Goal: Task Accomplishment & Management: Complete application form

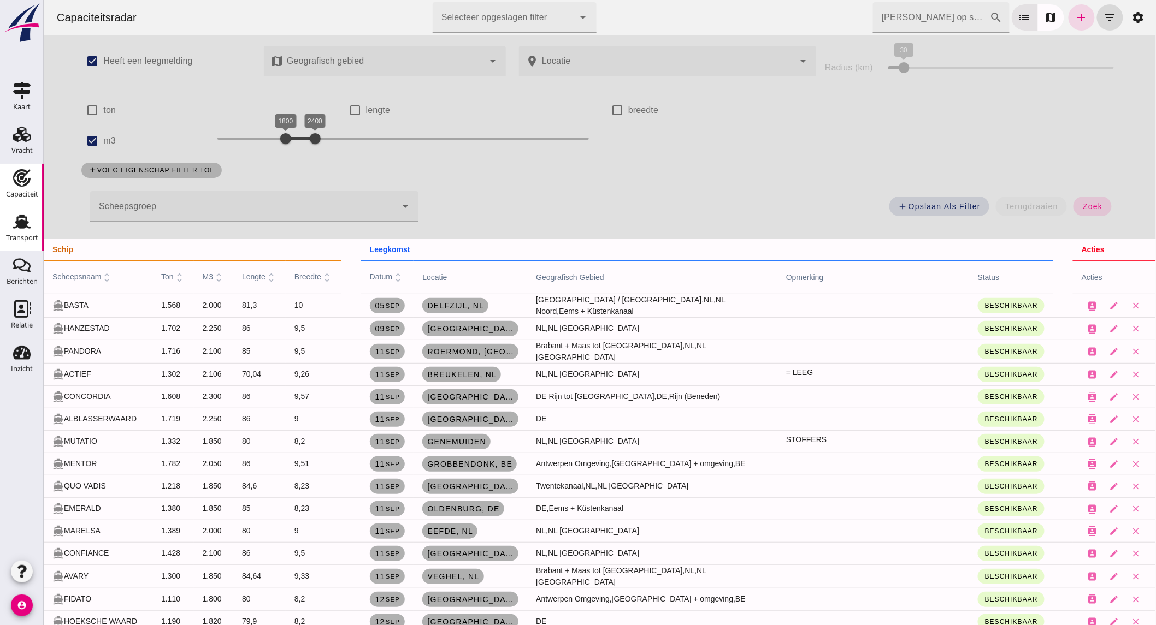
scroll to position [303, 0]
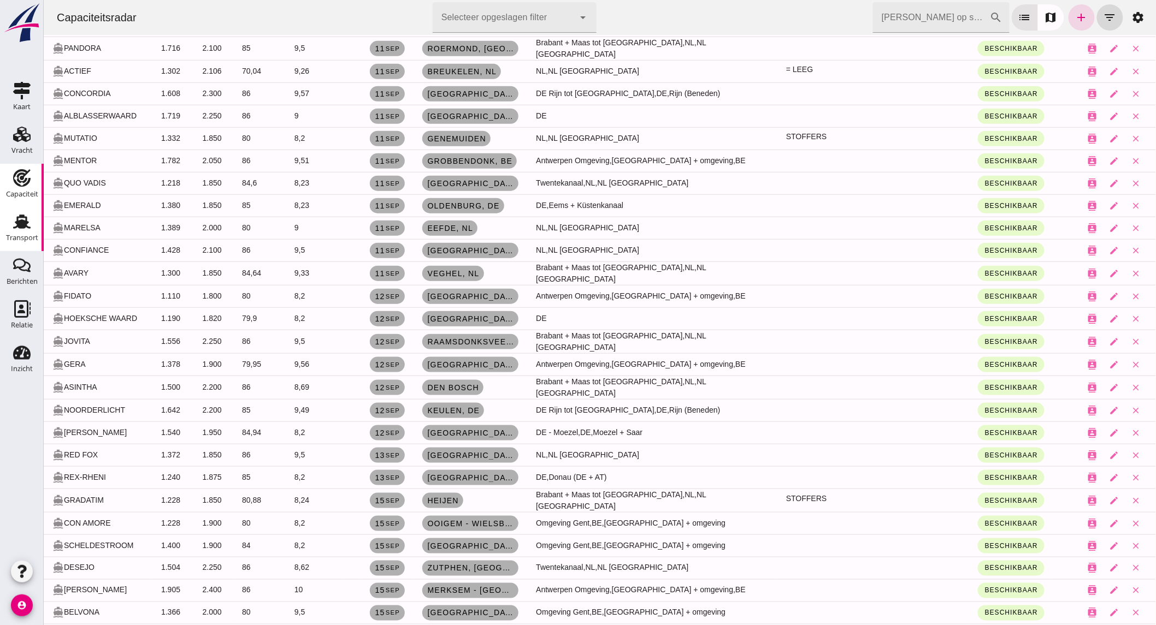
click at [31, 238] on div "Transport" at bounding box center [22, 237] width 32 height 7
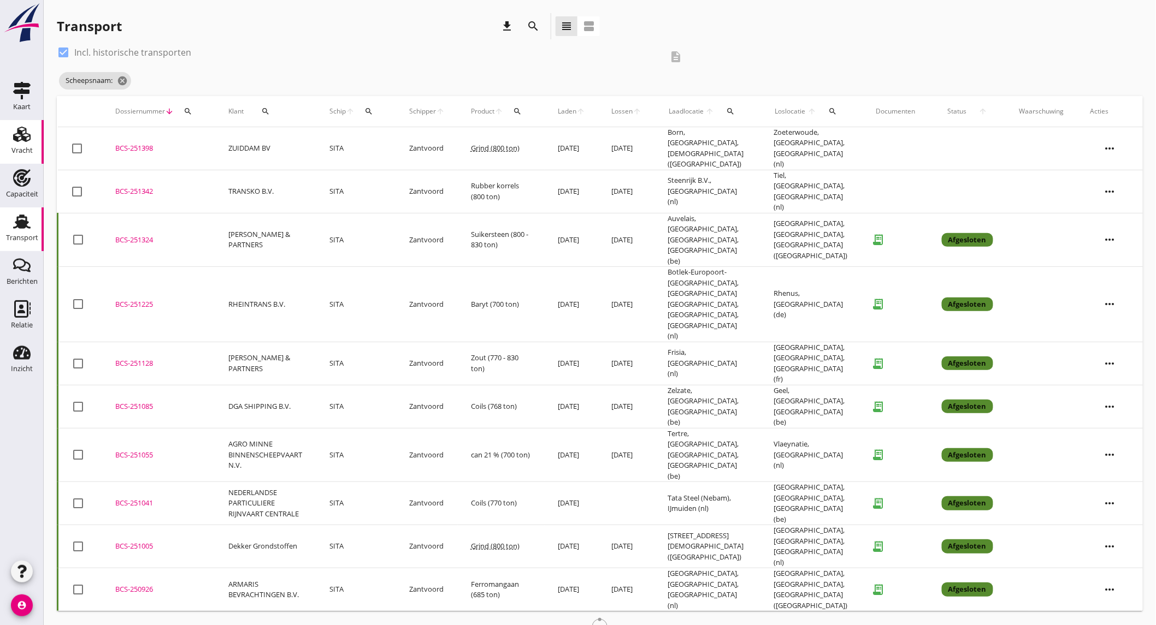
click at [14, 141] on icon "Vracht" at bounding box center [21, 134] width 17 height 17
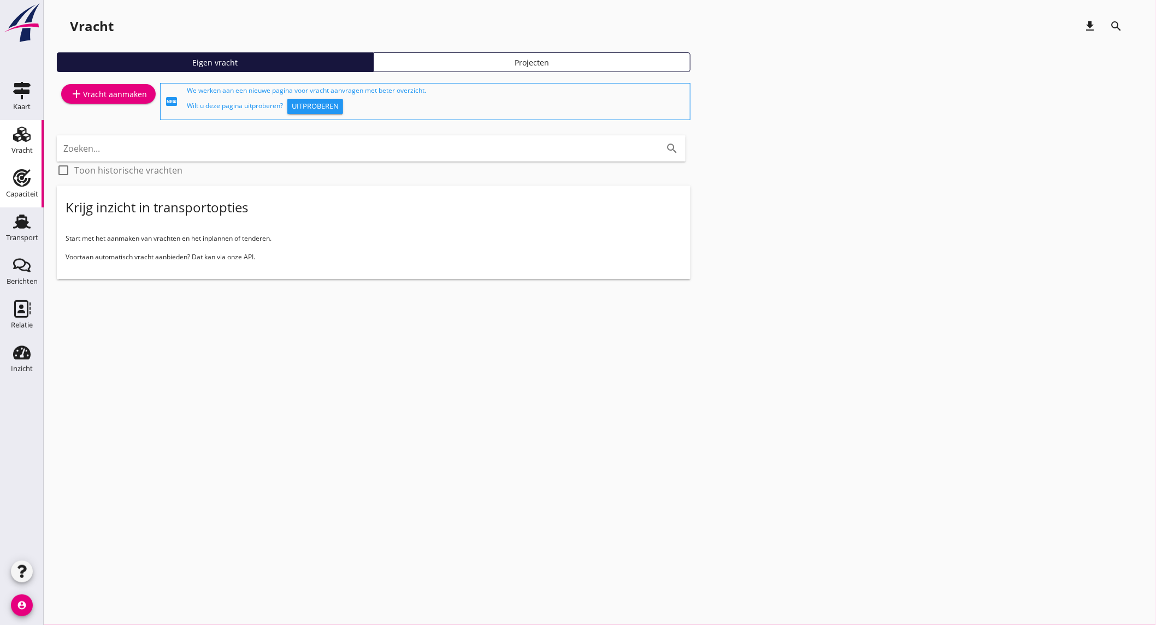
click at [25, 174] on use at bounding box center [21, 177] width 17 height 17
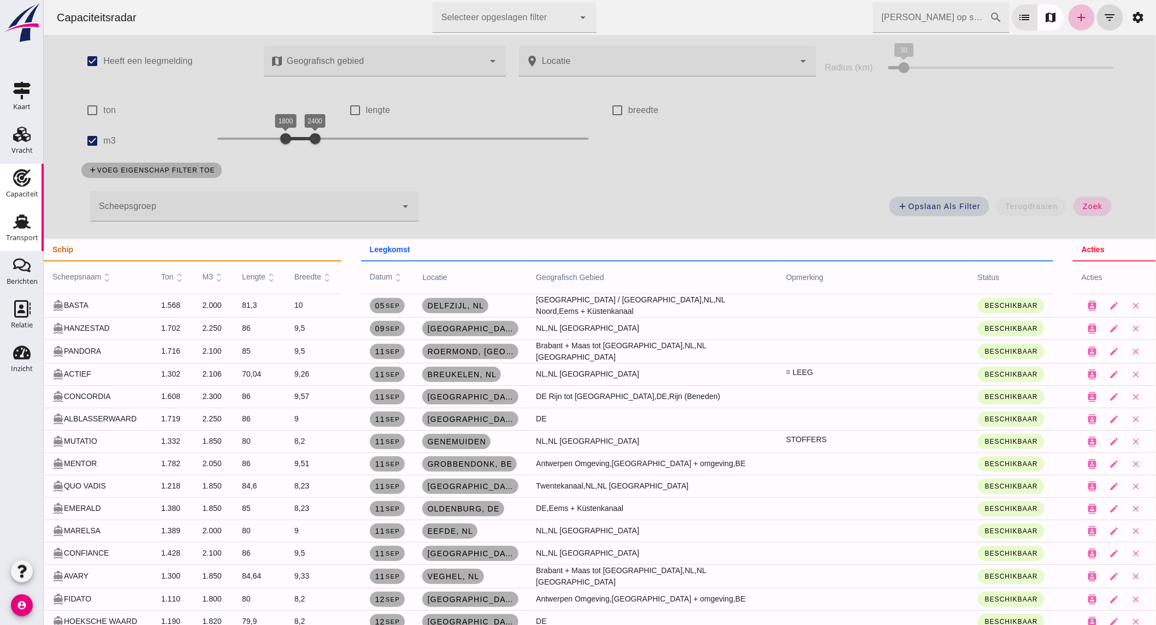
click at [25, 239] on div "Transport" at bounding box center [22, 237] width 32 height 7
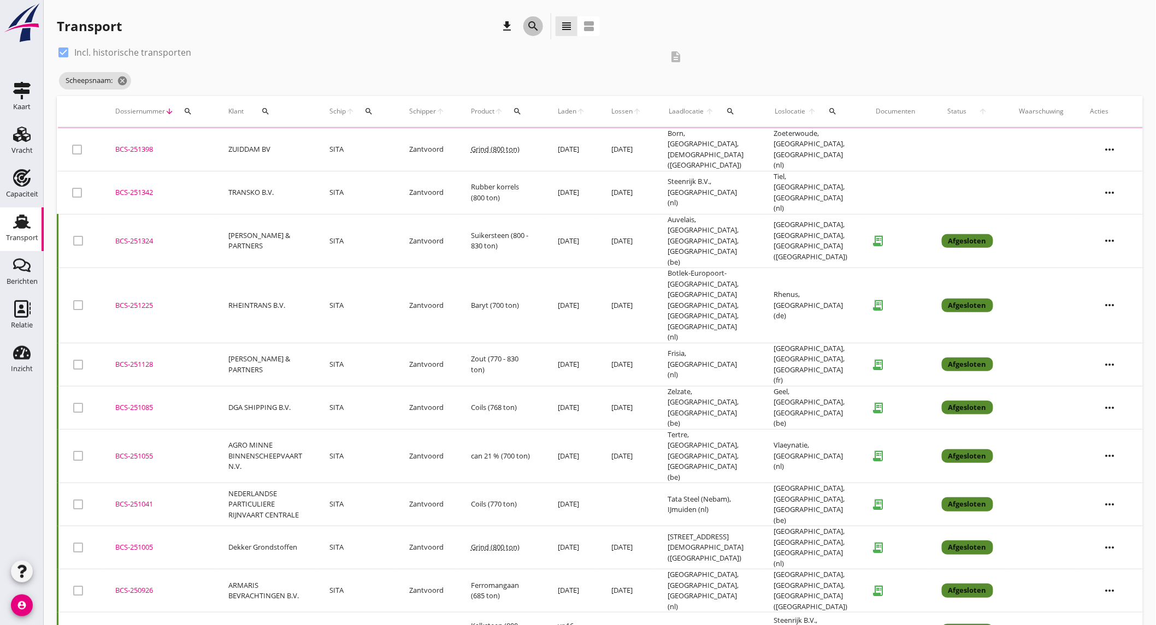
click at [533, 23] on icon "search" at bounding box center [533, 26] width 13 height 13
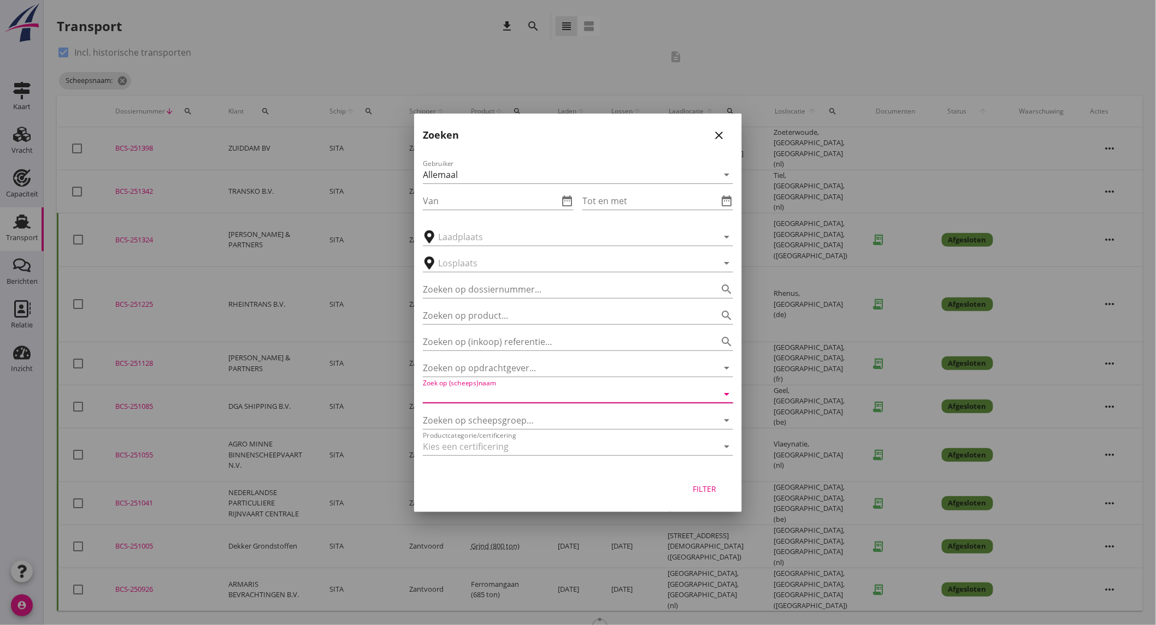
click at [513, 397] on input "Zoek op (scheeps)naam" at bounding box center [563, 394] width 280 height 17
click at [512, 417] on div "SITA" at bounding box center [593, 415] width 262 height 13
type input "SITA"
click at [702, 492] on div "Filter" at bounding box center [704, 488] width 31 height 11
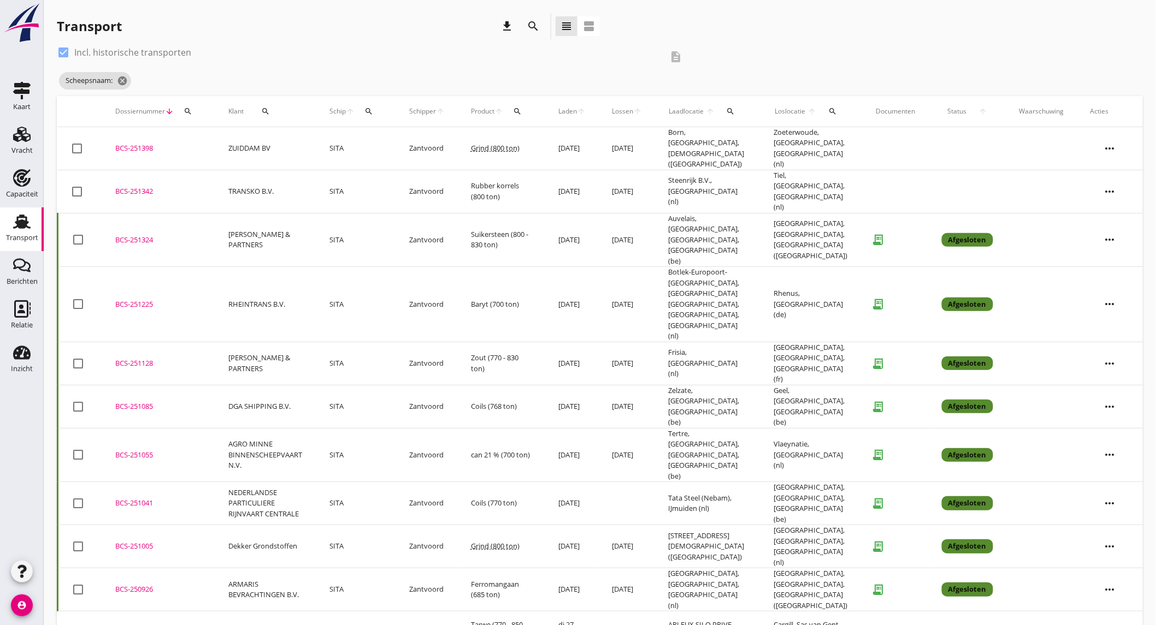
click at [613, 482] on td at bounding box center [627, 503] width 56 height 43
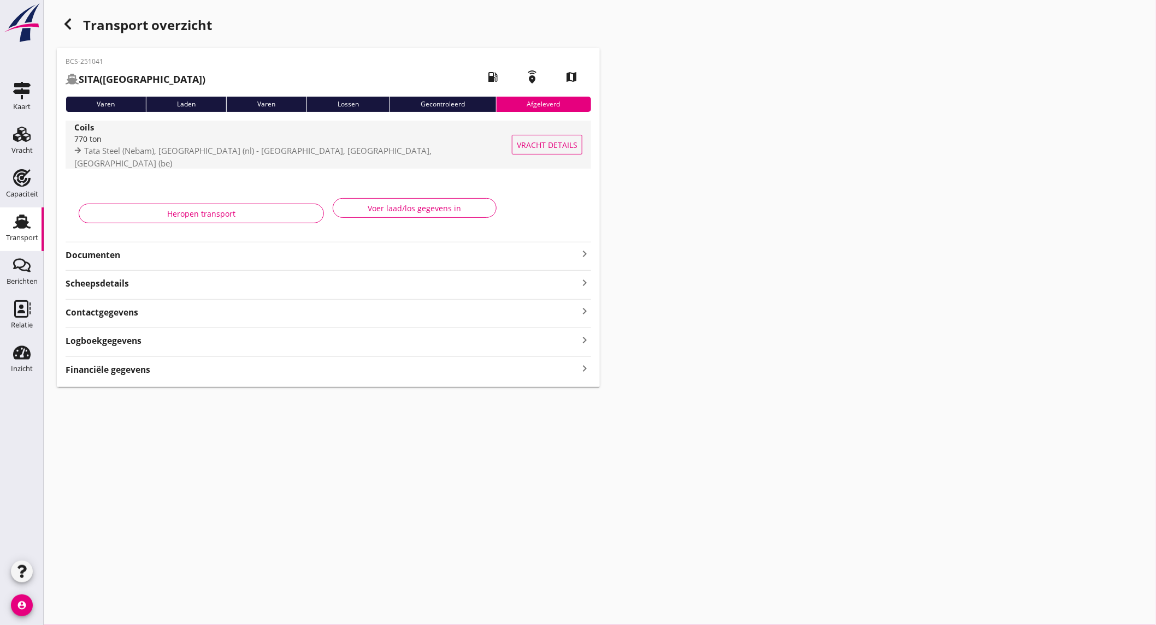
click at [191, 152] on span "Tata Steel (Nebam), IJmuiden (nl) - Mons, Hainaut, Belgium (be)" at bounding box center [252, 156] width 357 height 23
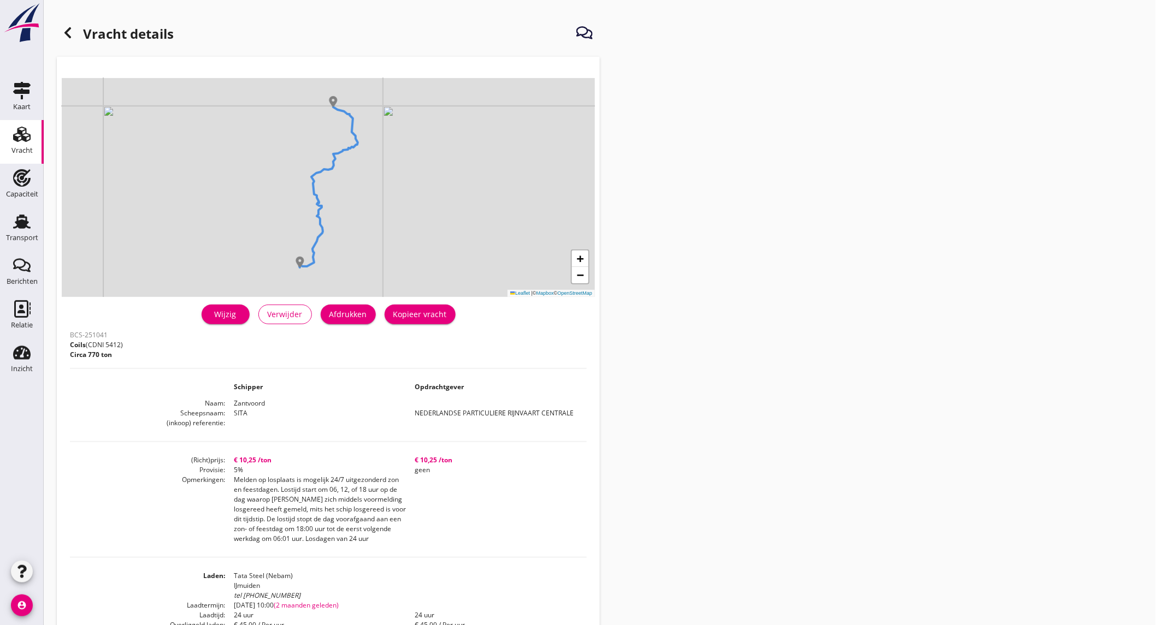
scroll to position [214, 0]
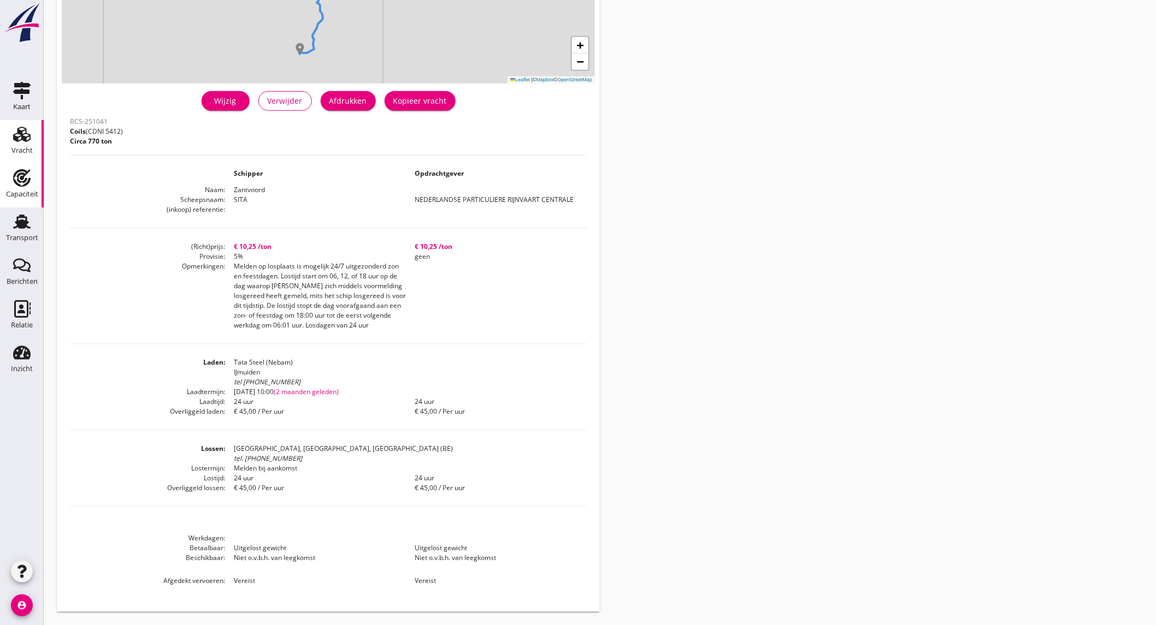
click at [25, 179] on icon "Capaciteit" at bounding box center [21, 177] width 17 height 17
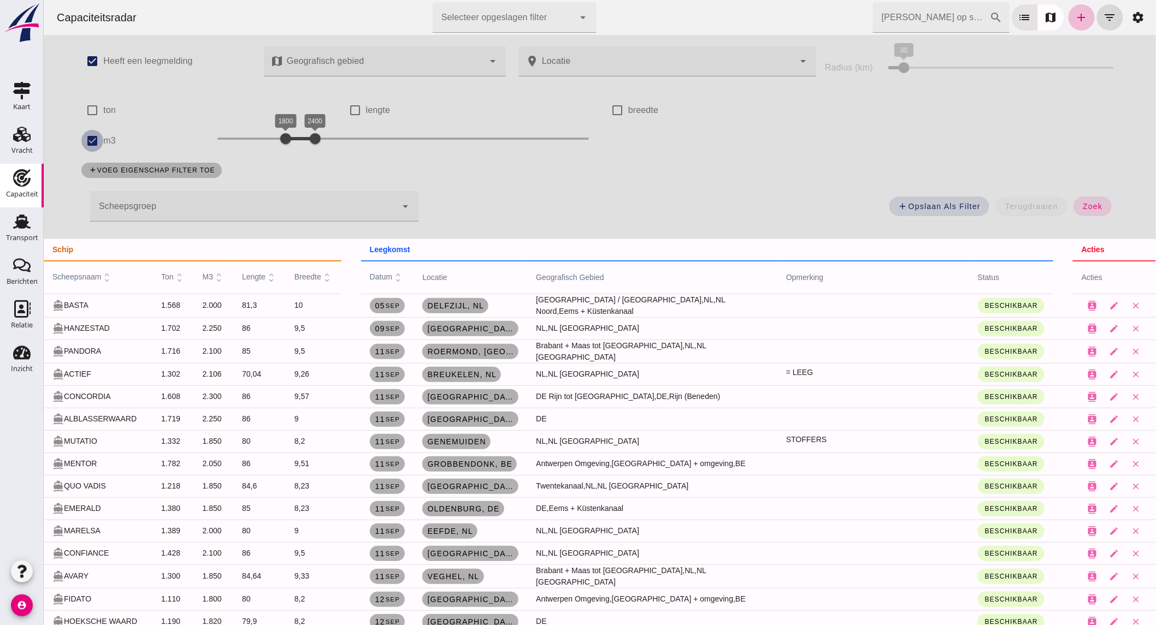
click at [91, 137] on input "m3" at bounding box center [92, 141] width 22 height 22
checkbox input "false"
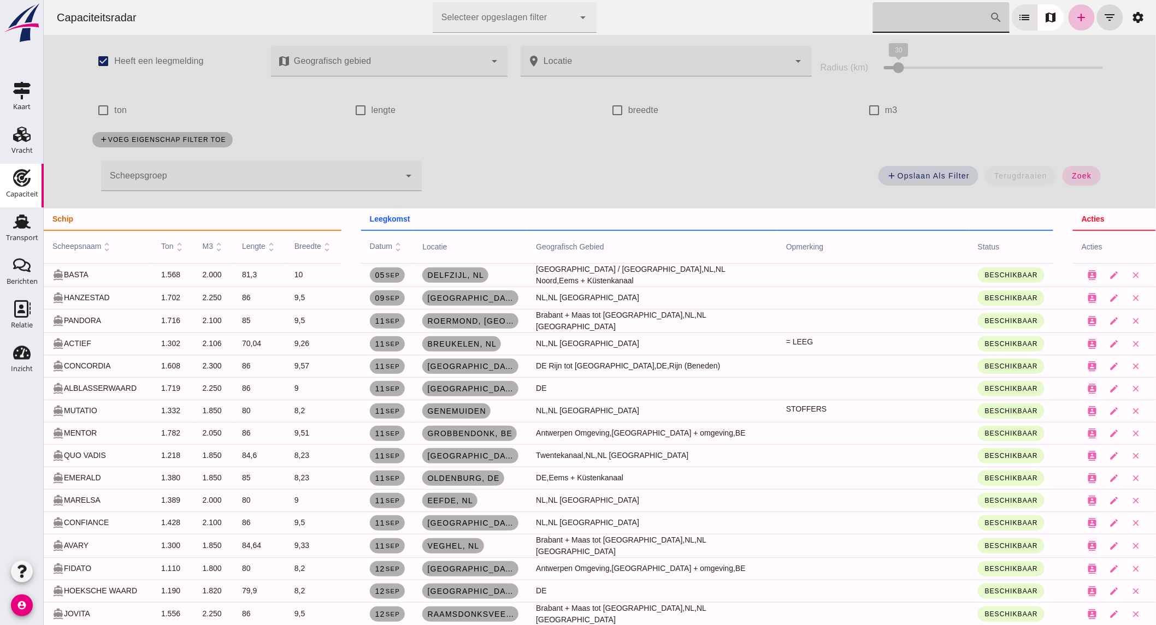
click at [935, 24] on input "[PERSON_NAME] op scheepsnaam" at bounding box center [930, 17] width 117 height 31
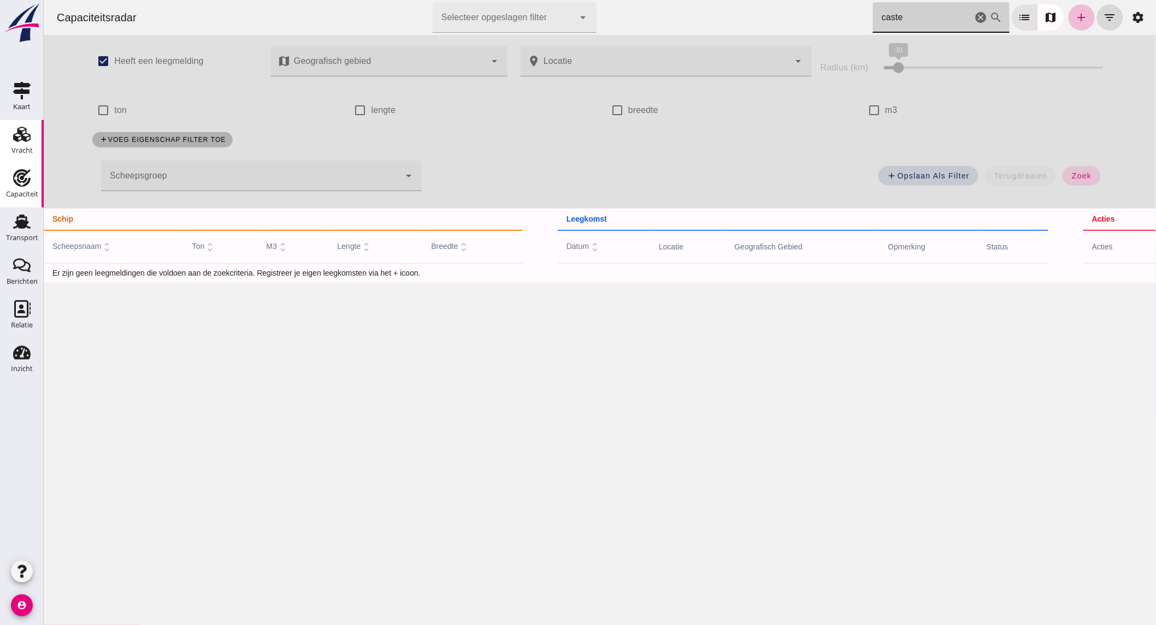
type input "caste"
click at [1074, 18] on icon "add" at bounding box center [1080, 17] width 13 height 13
checkbox input "true"
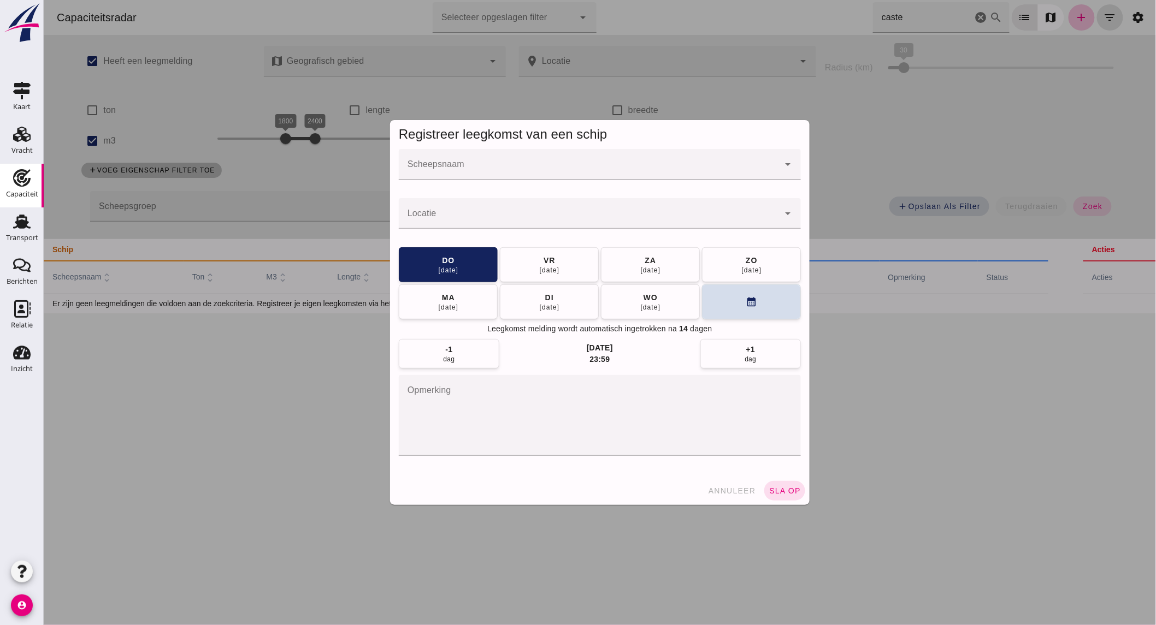
click at [470, 172] on input "Scheepsnaam" at bounding box center [588, 169] width 380 height 13
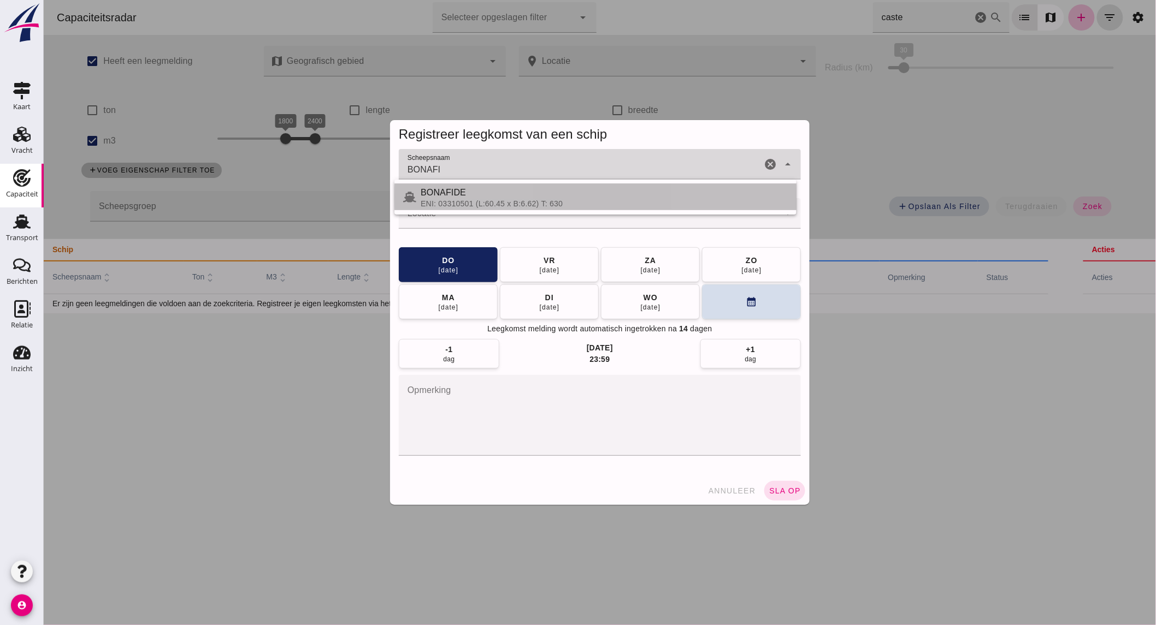
click at [500, 197] on div "BONAFIDE" at bounding box center [603, 192] width 367 height 13
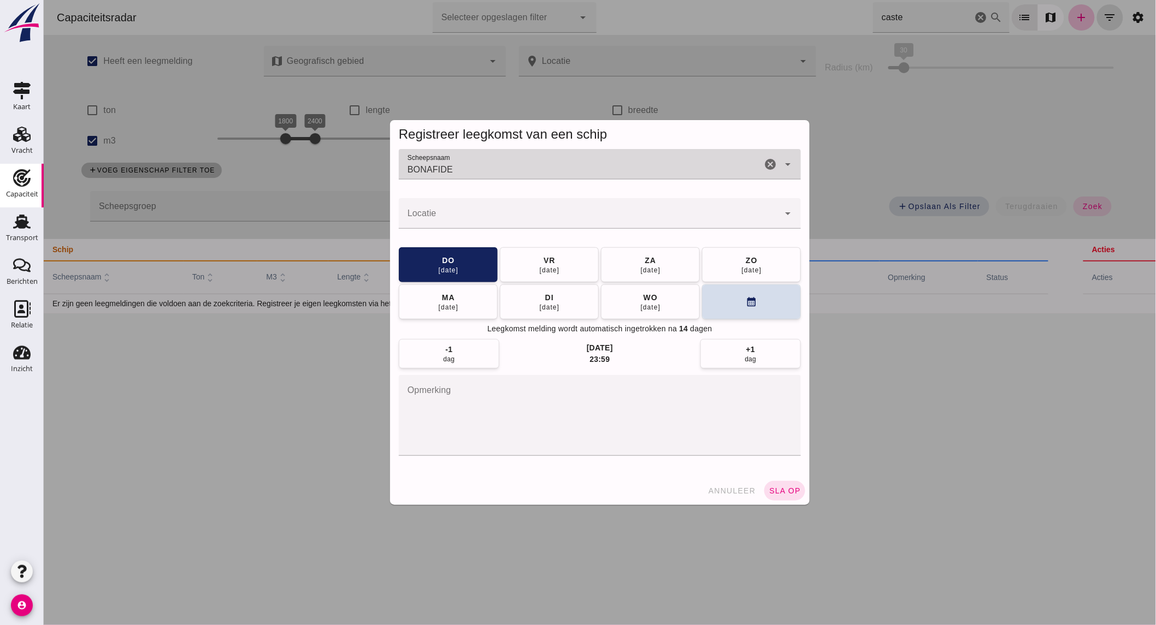
type input "BONAFIDE"
click at [489, 209] on div at bounding box center [588, 213] width 380 height 31
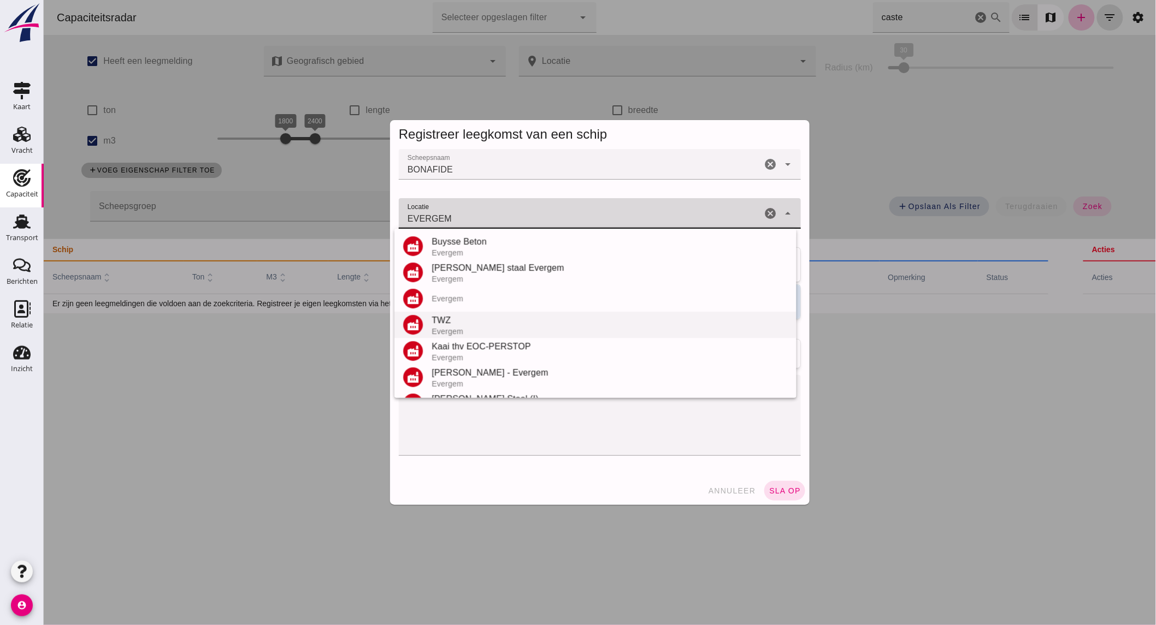
scroll to position [75, 0]
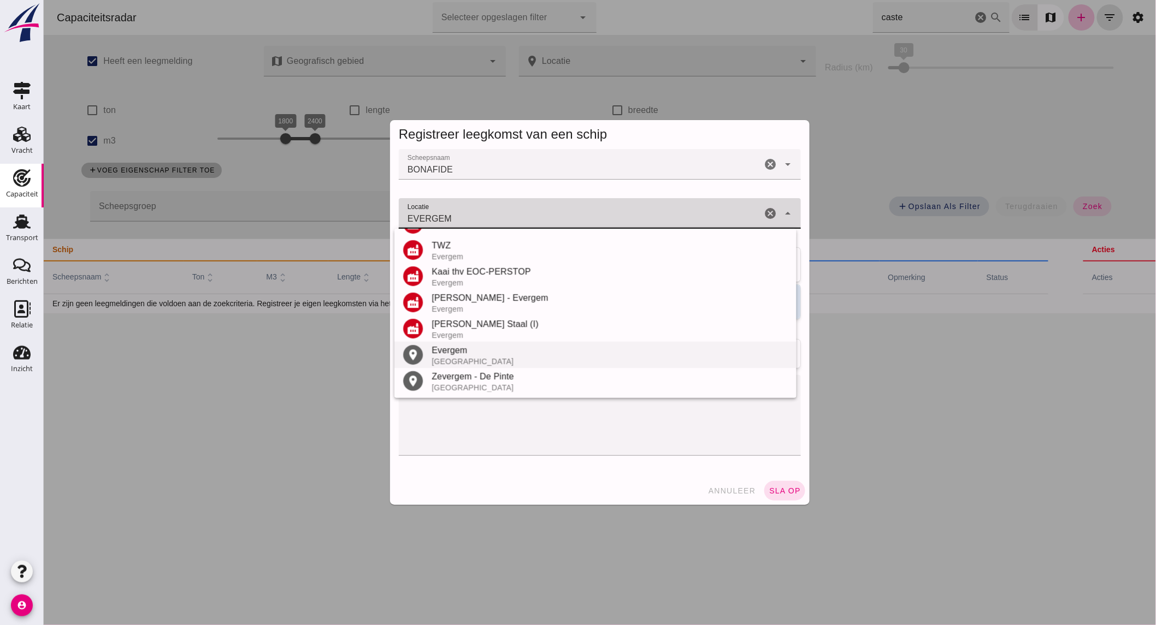
click at [467, 346] on div "Evergem" at bounding box center [609, 350] width 356 height 13
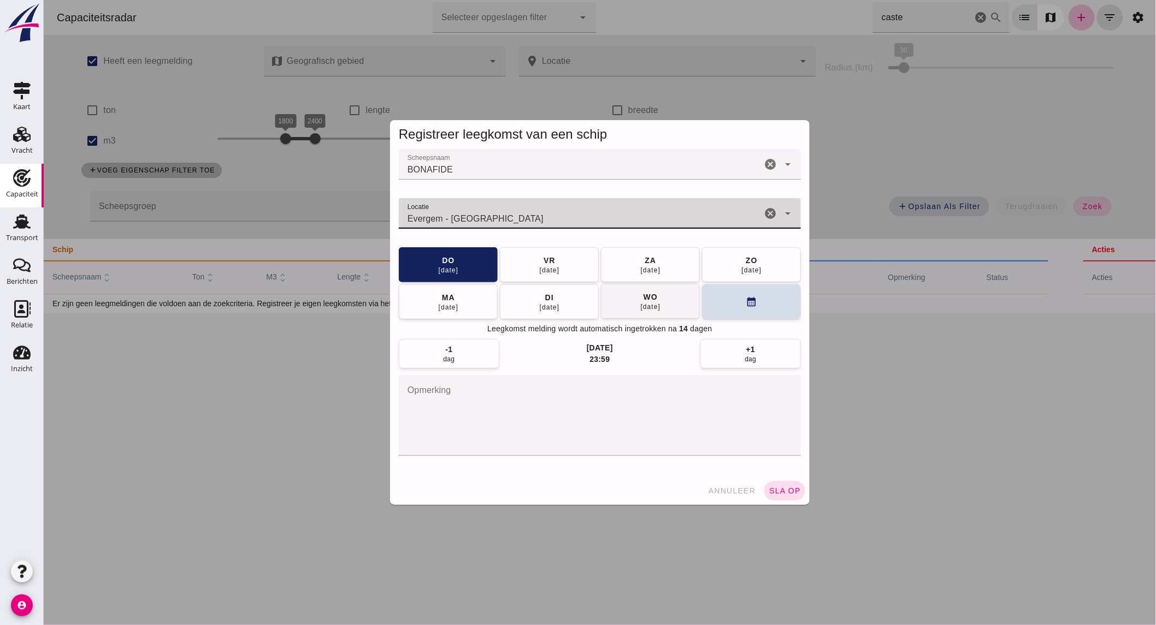
type input "Evergem - Oost-Vlaanderen"
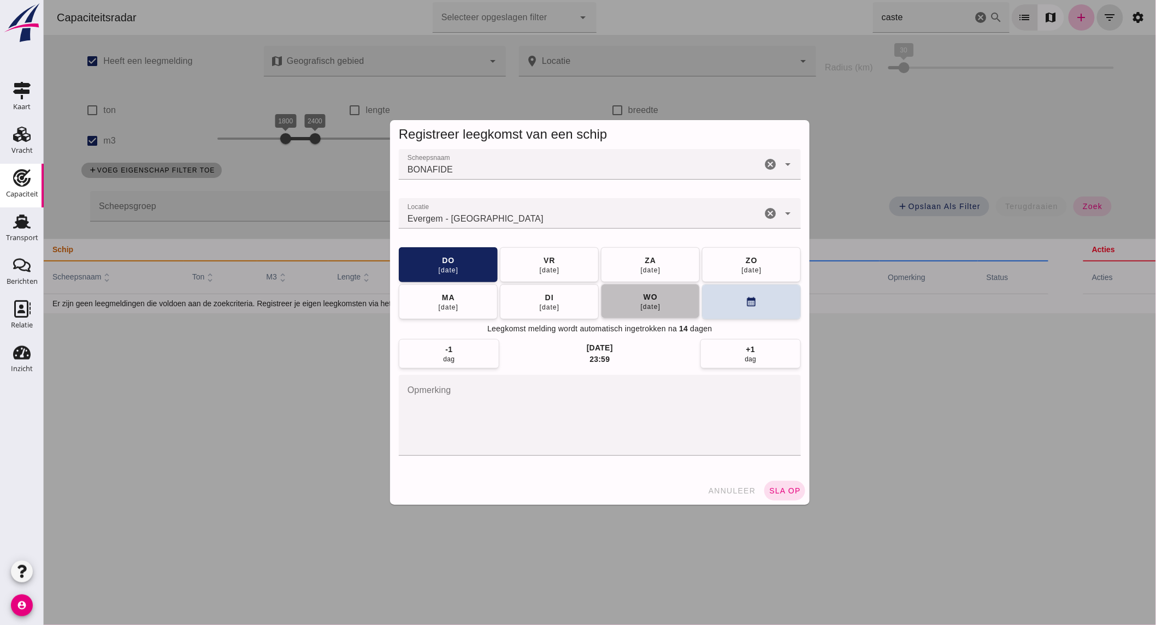
click at [641, 303] on div "17 sep" at bounding box center [650, 307] width 21 height 9
click at [786, 499] on button "sla op" at bounding box center [784, 491] width 41 height 20
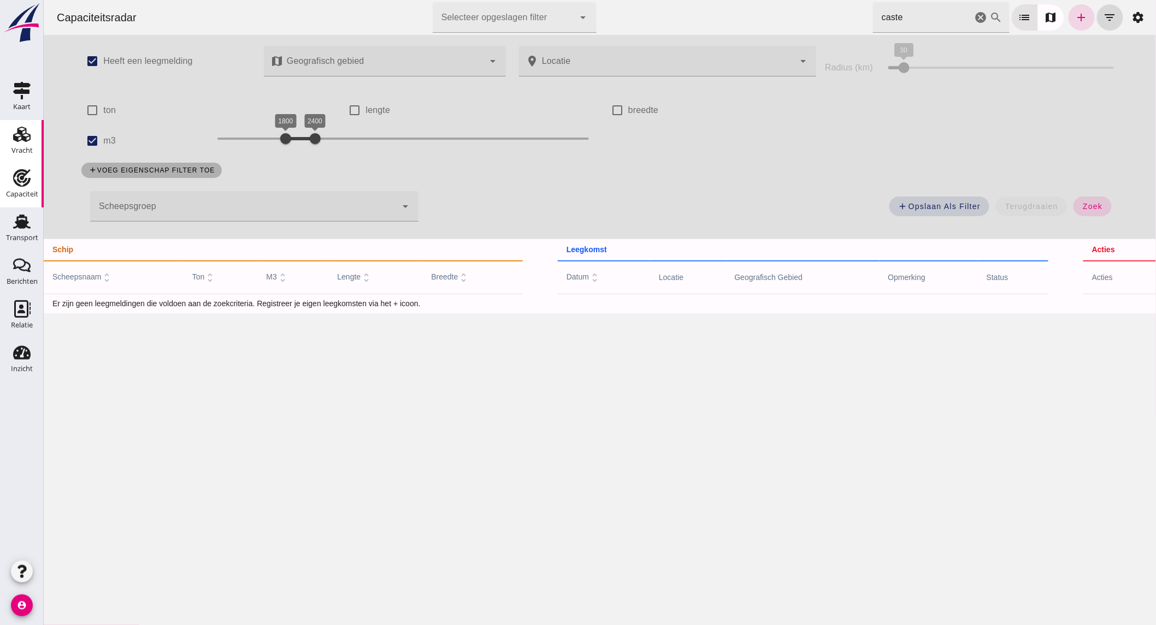
click at [20, 138] on icon "Vracht" at bounding box center [21, 134] width 17 height 17
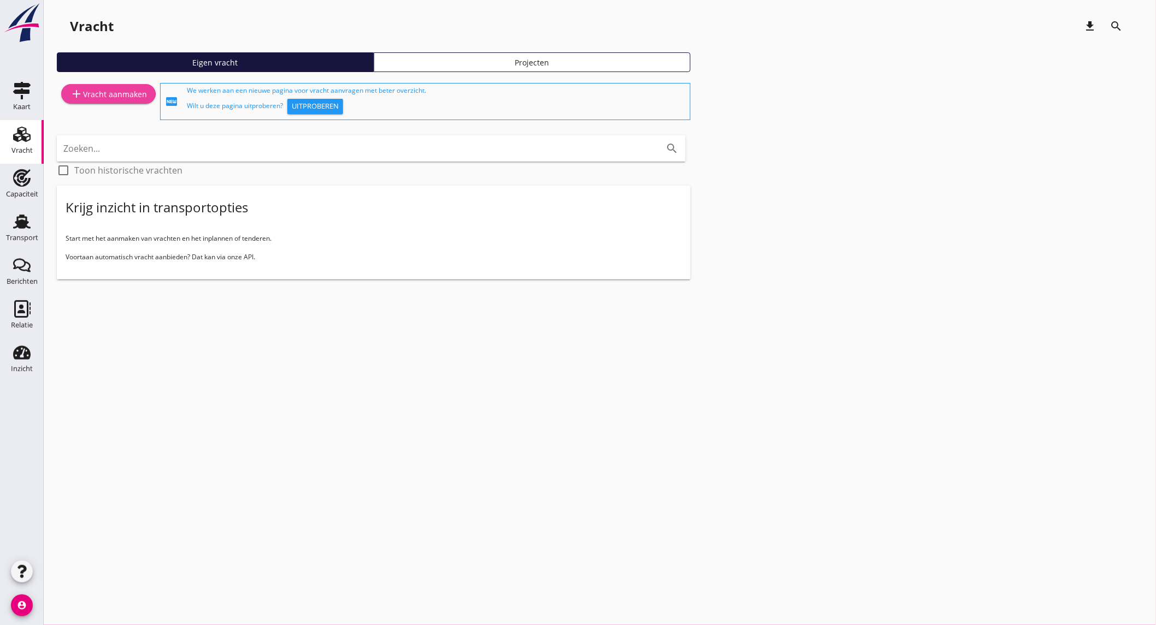
click at [121, 98] on div "add Vracht aanmaken" at bounding box center [108, 93] width 77 height 13
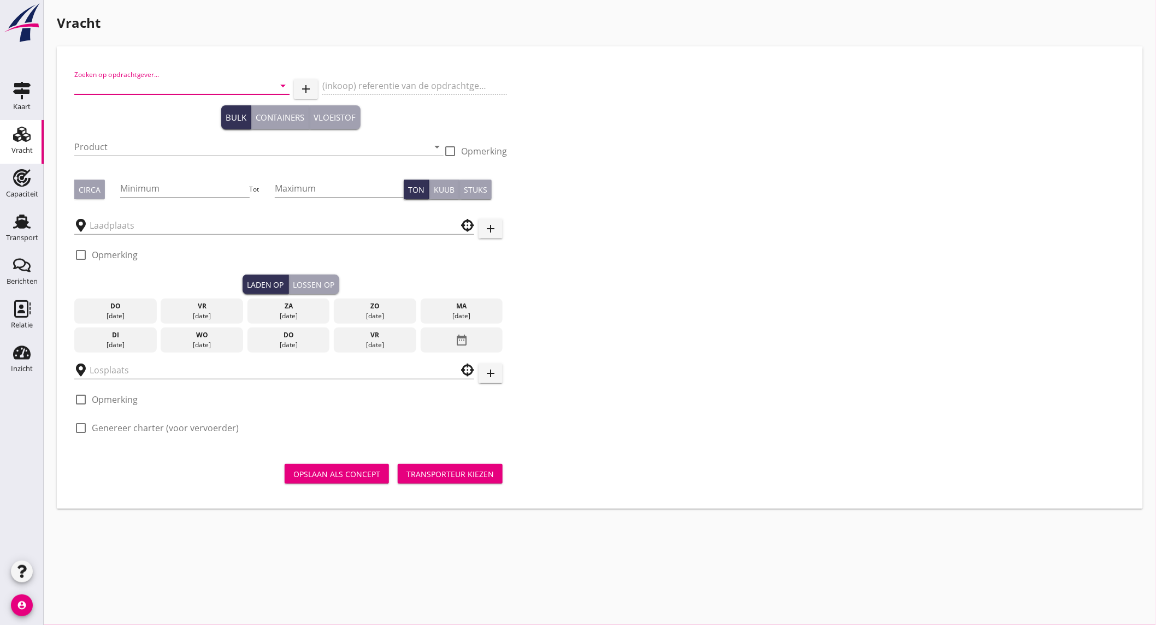
click at [205, 86] on input "Zoeken op opdrachtgever..." at bounding box center [166, 85] width 185 height 17
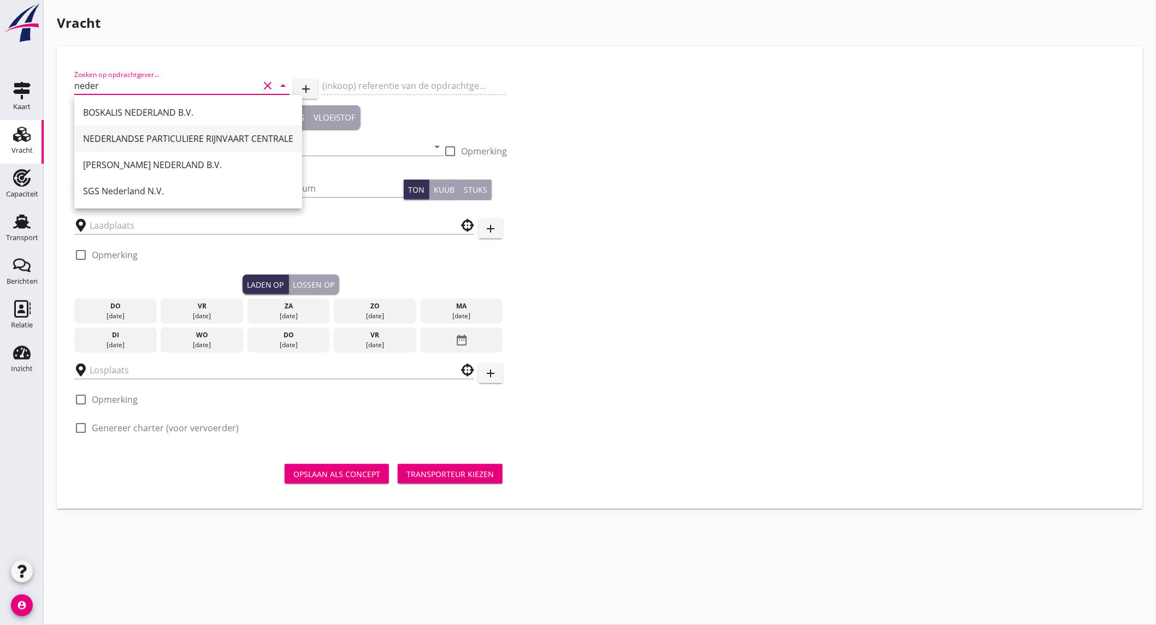
click at [206, 145] on div "NEDERLANDSE PARTICULIERE RIJNVAART CENTRALE" at bounding box center [188, 138] width 210 height 13
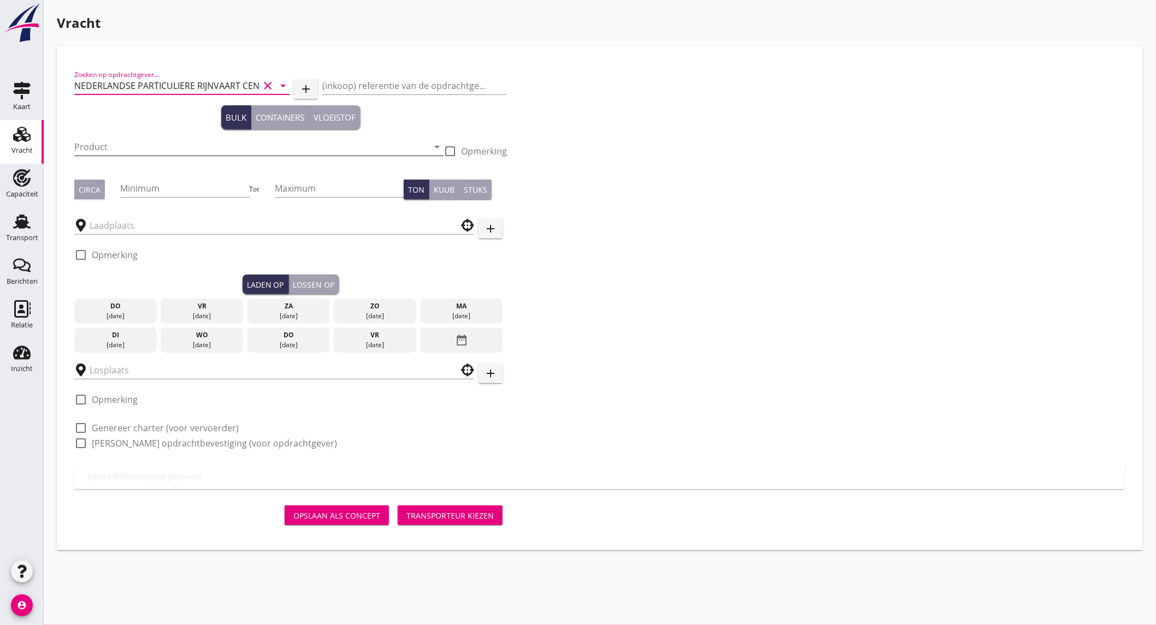
type input "NEDERLANDSE PARTICULIERE RIJNVAART CENTRALE"
click at [99, 144] on input "Product" at bounding box center [251, 146] width 354 height 17
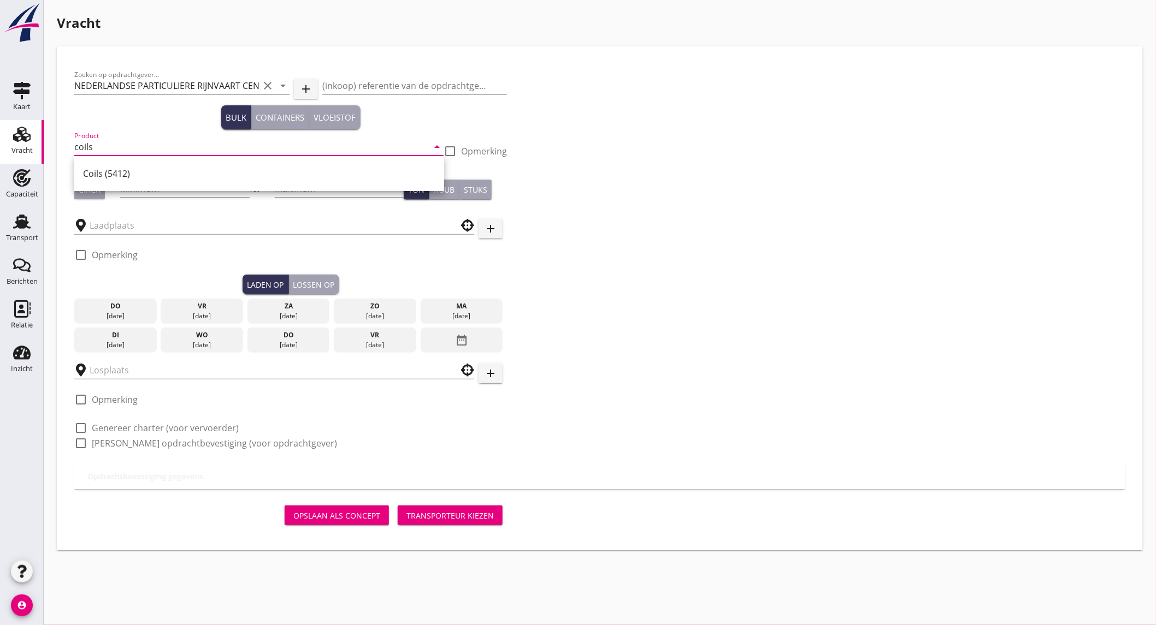
click at [92, 170] on div "Coils (5412)" at bounding box center [259, 173] width 352 height 13
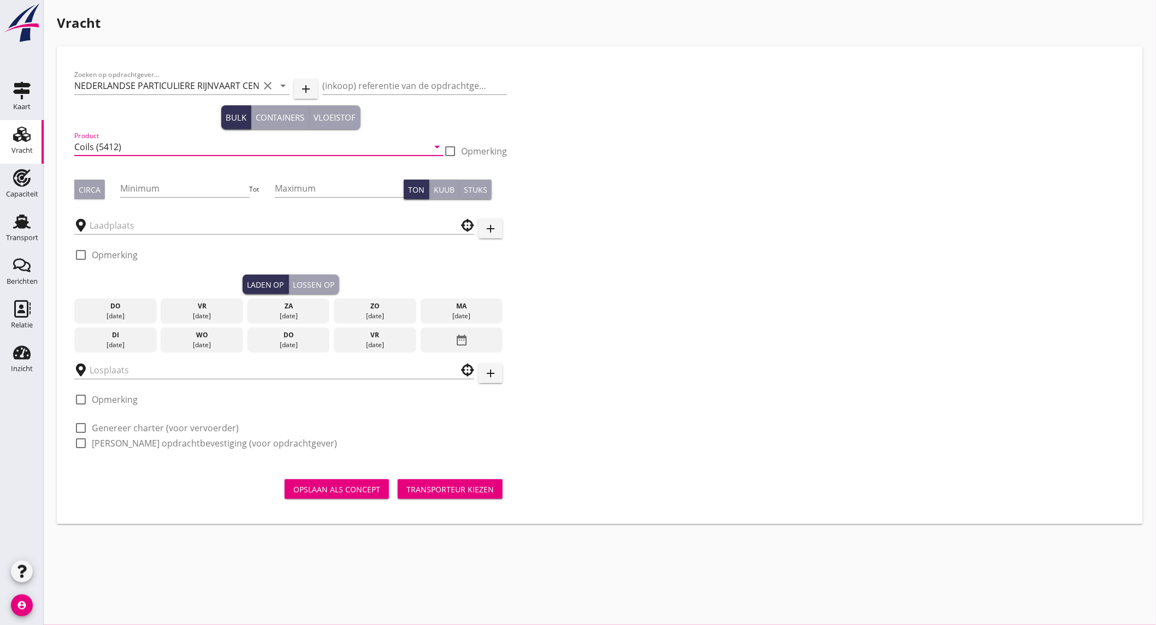
type input "Coils (5412)"
click at [88, 184] on div "Circa" at bounding box center [90, 189] width 22 height 11
click at [164, 193] on input "Minimum" at bounding box center [184, 188] width 129 height 17
type input "600"
click at [183, 221] on input "text" at bounding box center [267, 225] width 354 height 17
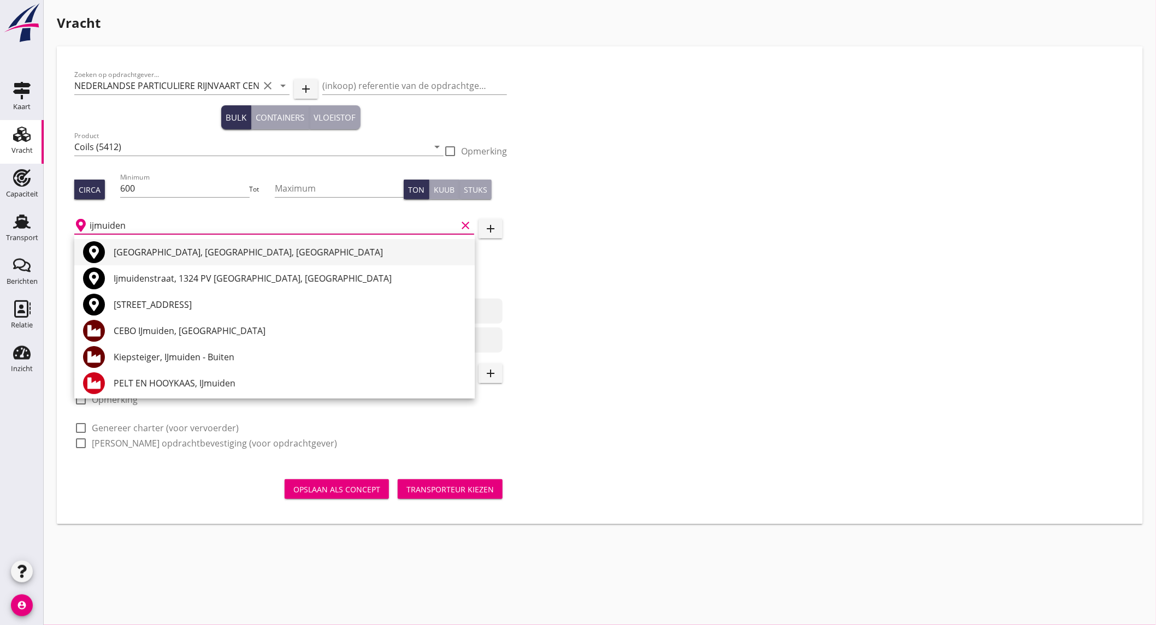
click at [233, 254] on div "IJmuiden, North Holland, Netherlands" at bounding box center [290, 252] width 352 height 13
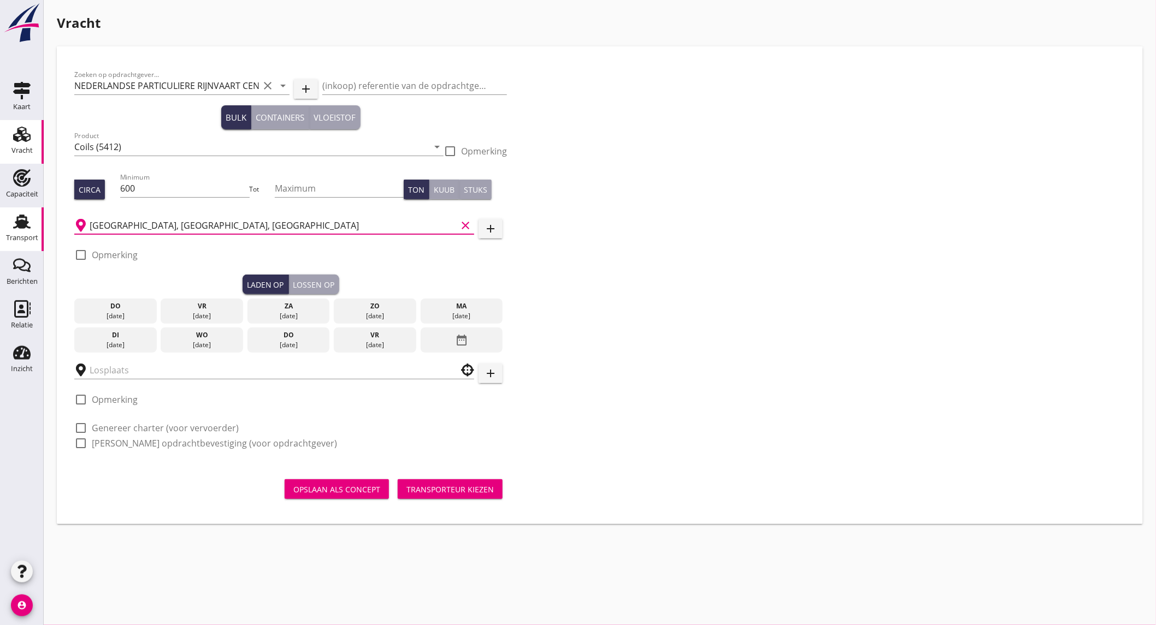
type input "IJmuiden, North Holland, Netherlands"
click at [99, 254] on label "Opmerking" at bounding box center [115, 255] width 46 height 11
checkbox input "true"
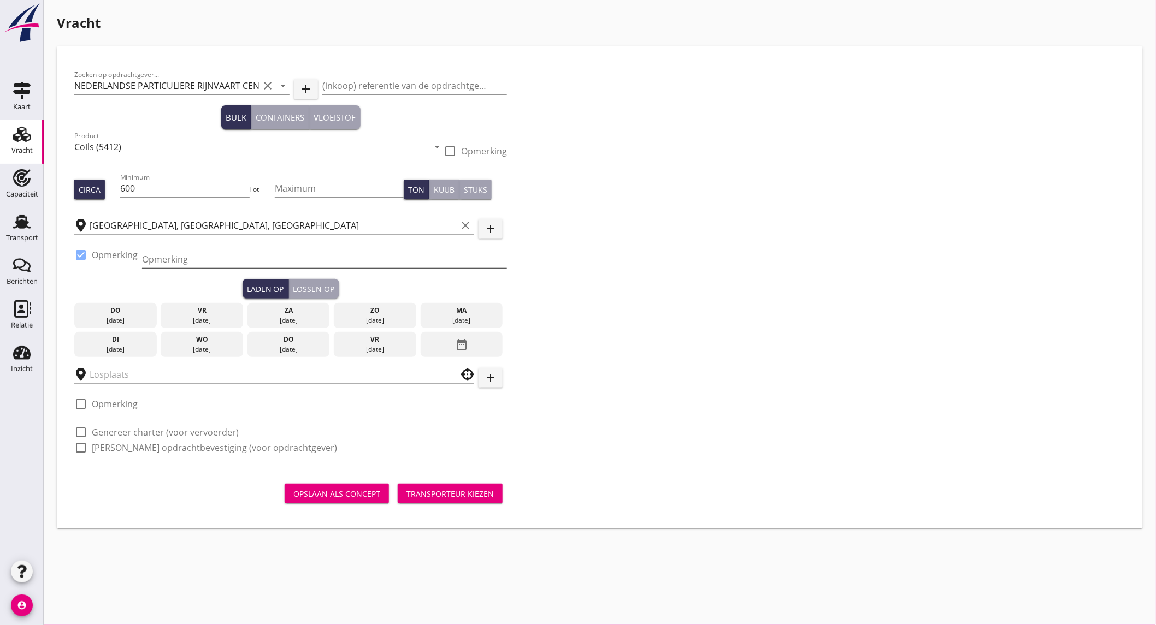
drag, startPoint x: 100, startPoint y: 254, endPoint x: 361, endPoint y: 261, distance: 260.6
click at [361, 261] on input "Opmerking" at bounding box center [324, 259] width 365 height 17
paste input "0251-491475"
type input "0251-491475"
click at [474, 318] on div "[DATE]" at bounding box center [461, 321] width 77 height 10
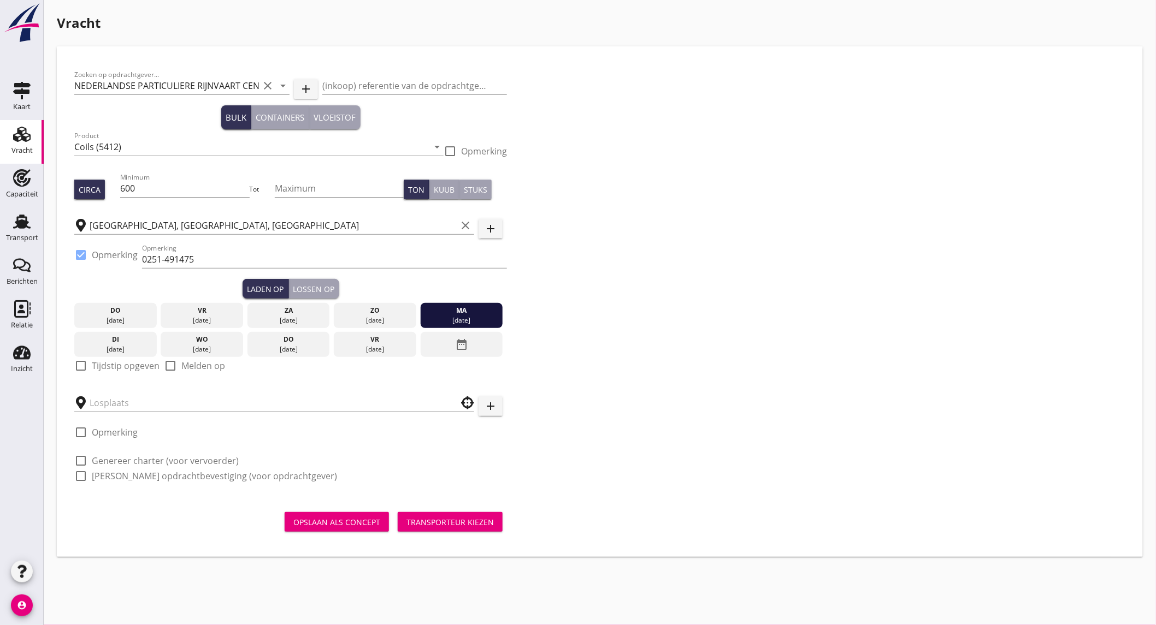
click at [96, 364] on label "Tijdstip opgeven" at bounding box center [126, 366] width 68 height 11
checkbox input "true"
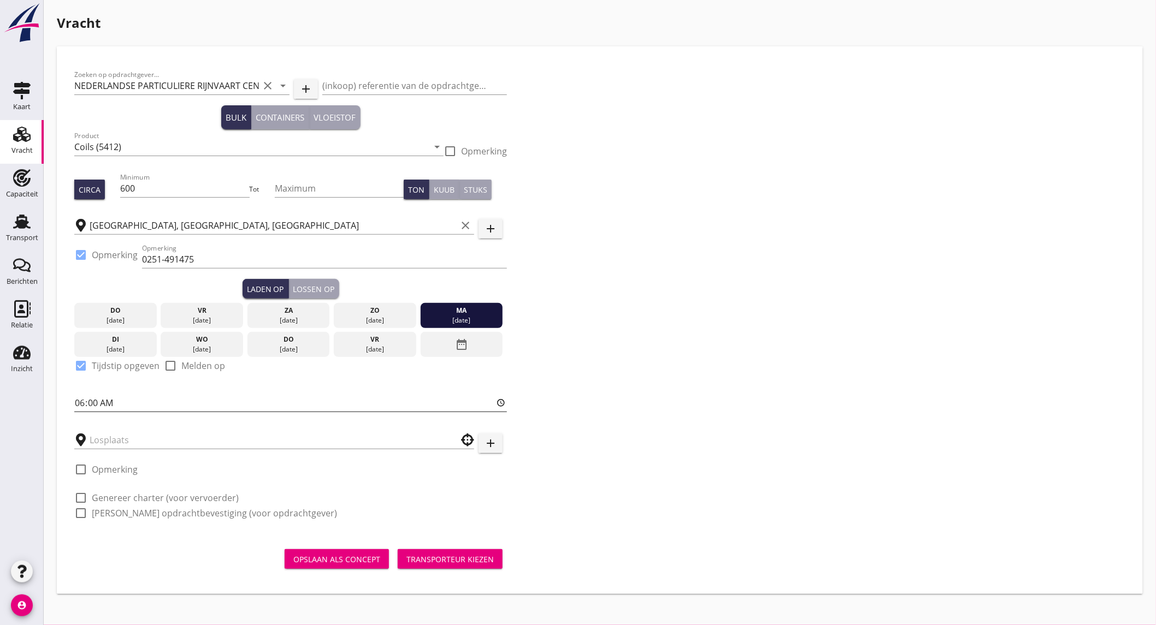
click at [137, 400] on input "06:00" at bounding box center [290, 402] width 433 height 17
type input "16:00"
click at [133, 439] on input "text" at bounding box center [267, 440] width 354 height 17
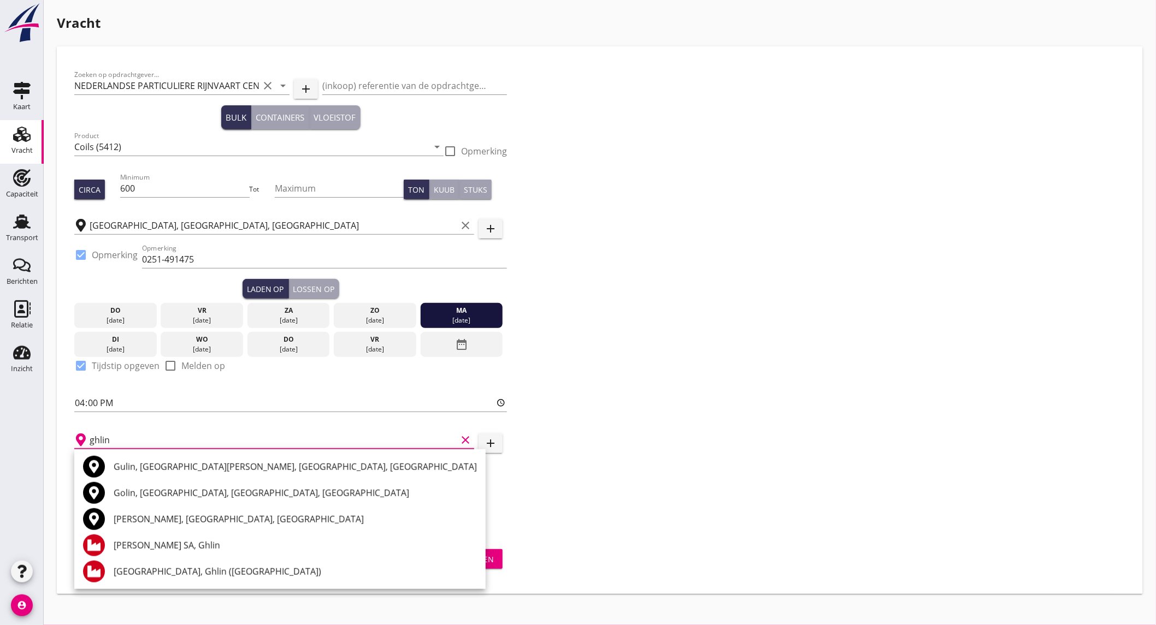
click at [141, 433] on input "ghlin" at bounding box center [273, 440] width 367 height 17
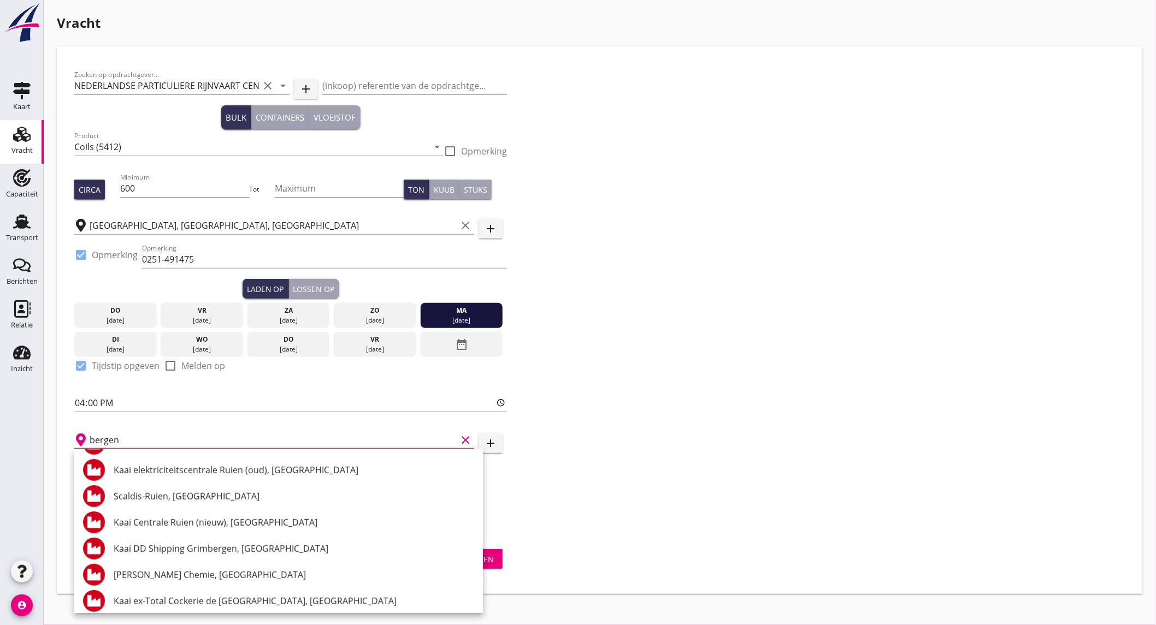
scroll to position [607, 0]
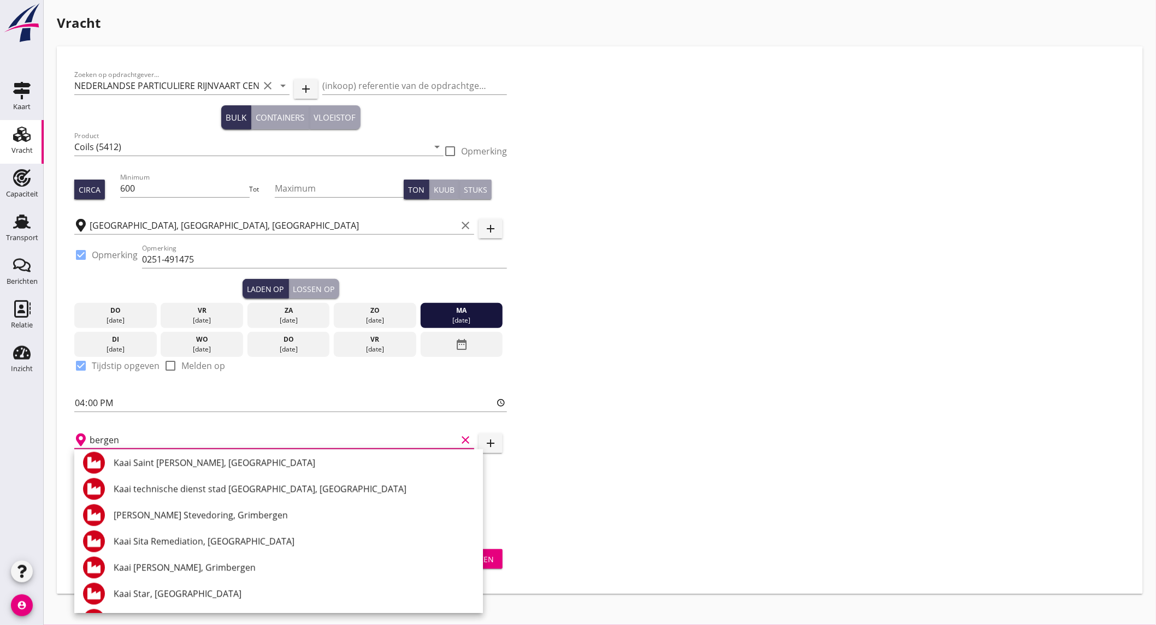
click at [155, 438] on input "bergen" at bounding box center [273, 440] width 367 height 17
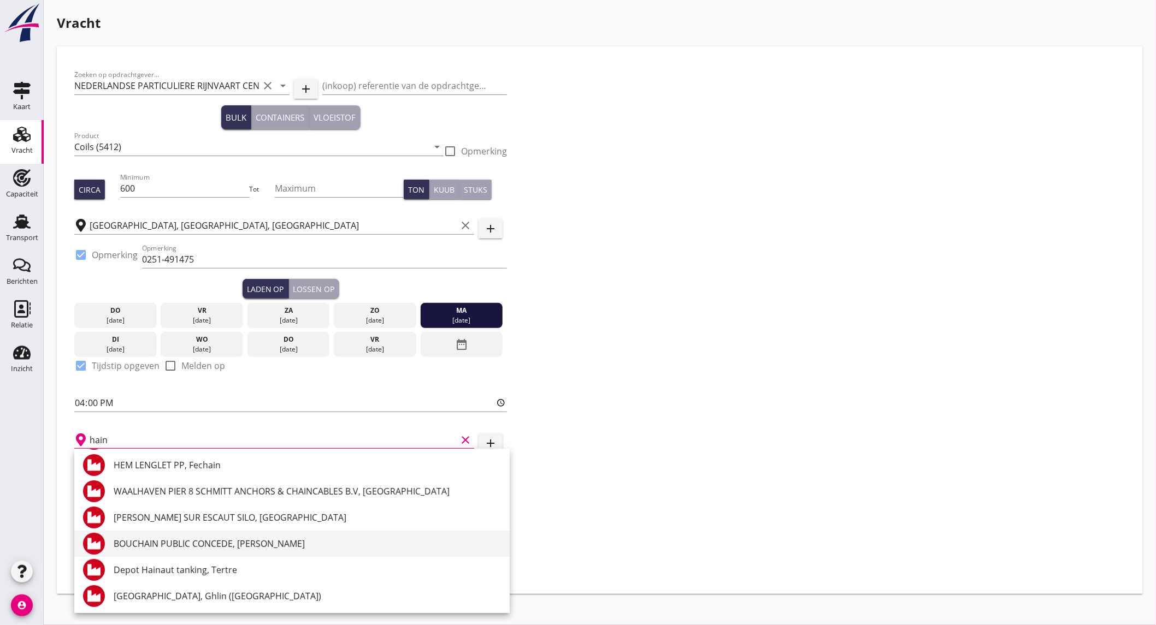
scroll to position [0, 0]
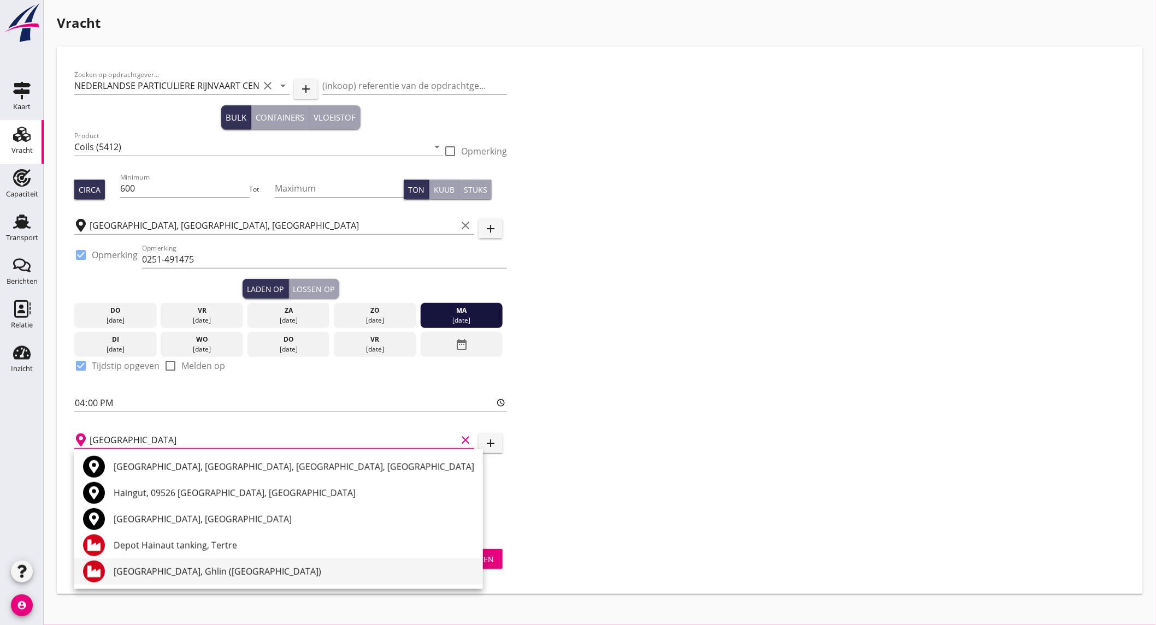
click at [254, 577] on div "Hainaut Terminal, Ghlin (Mons)" at bounding box center [294, 571] width 361 height 13
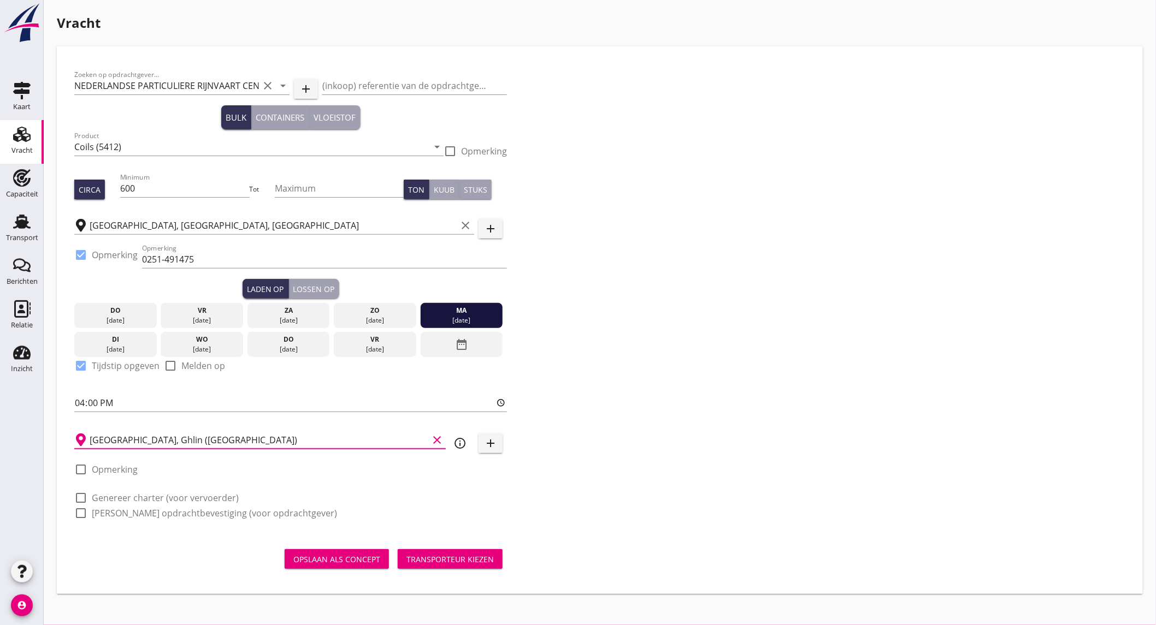
type input "Hainaut Terminal, Ghlin (Mons)"
click at [460, 441] on icon "info_outline" at bounding box center [459, 443] width 13 height 13
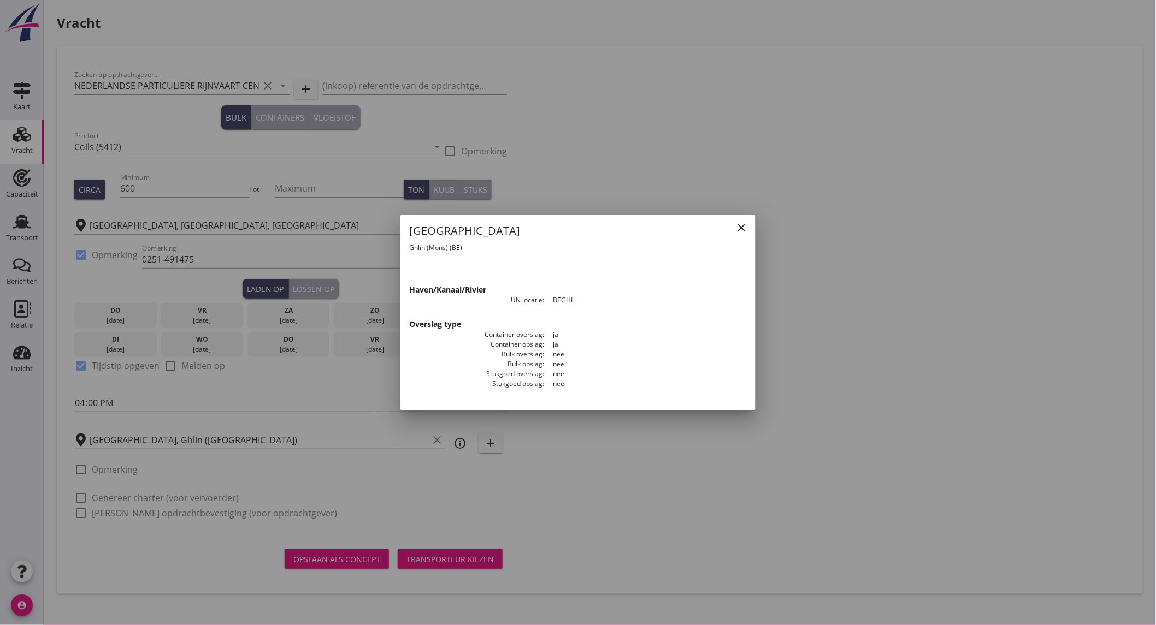
click at [739, 227] on icon "close" at bounding box center [741, 227] width 13 height 13
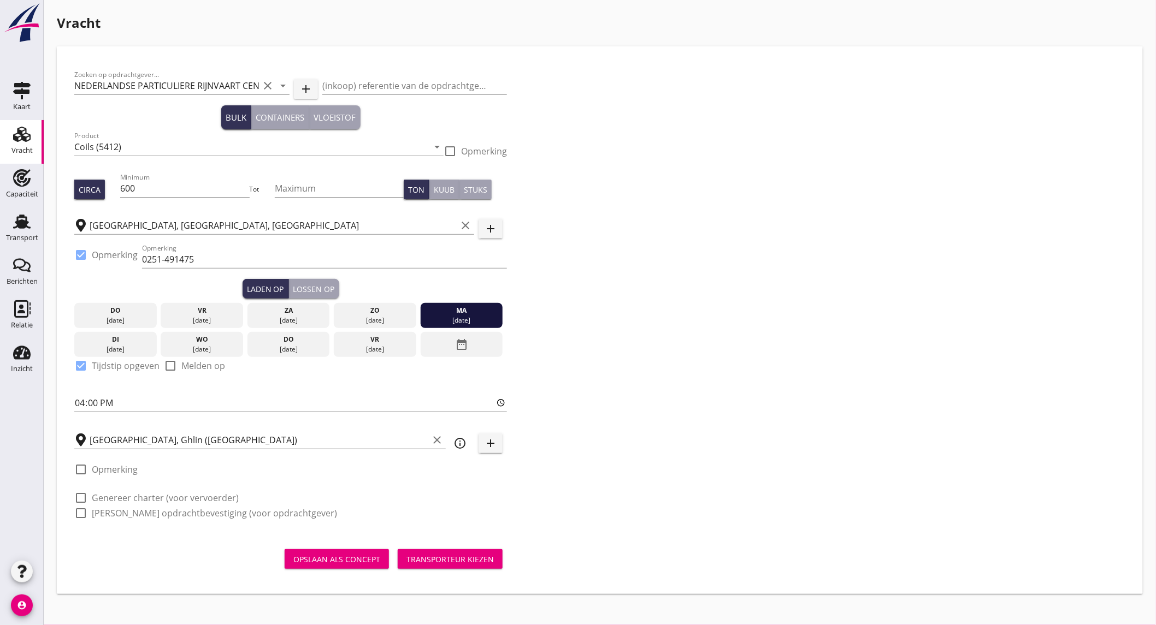
click at [125, 464] on label "Opmerking" at bounding box center [115, 469] width 46 height 11
checkbox input "true"
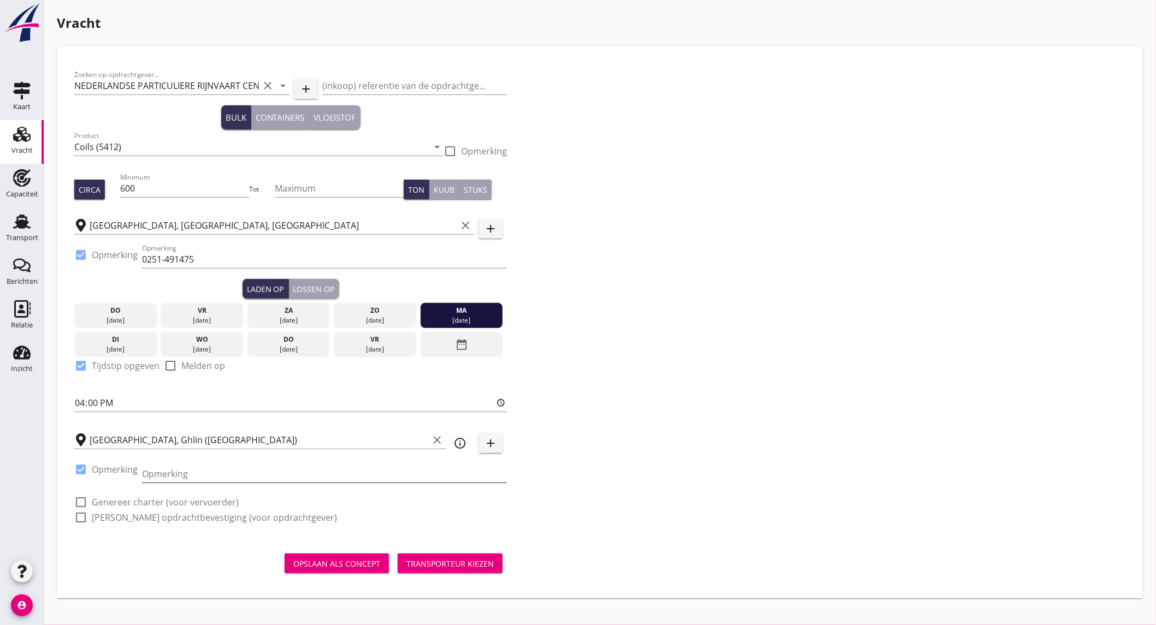
click at [173, 477] on input "Opmerking" at bounding box center [324, 473] width 365 height 17
paste input "Tel. + 32-65400300"
type input "Tel. + 32-65400300"
click at [131, 504] on label "Genereer charter (voor vervoerder)" at bounding box center [165, 502] width 147 height 11
checkbox input "true"
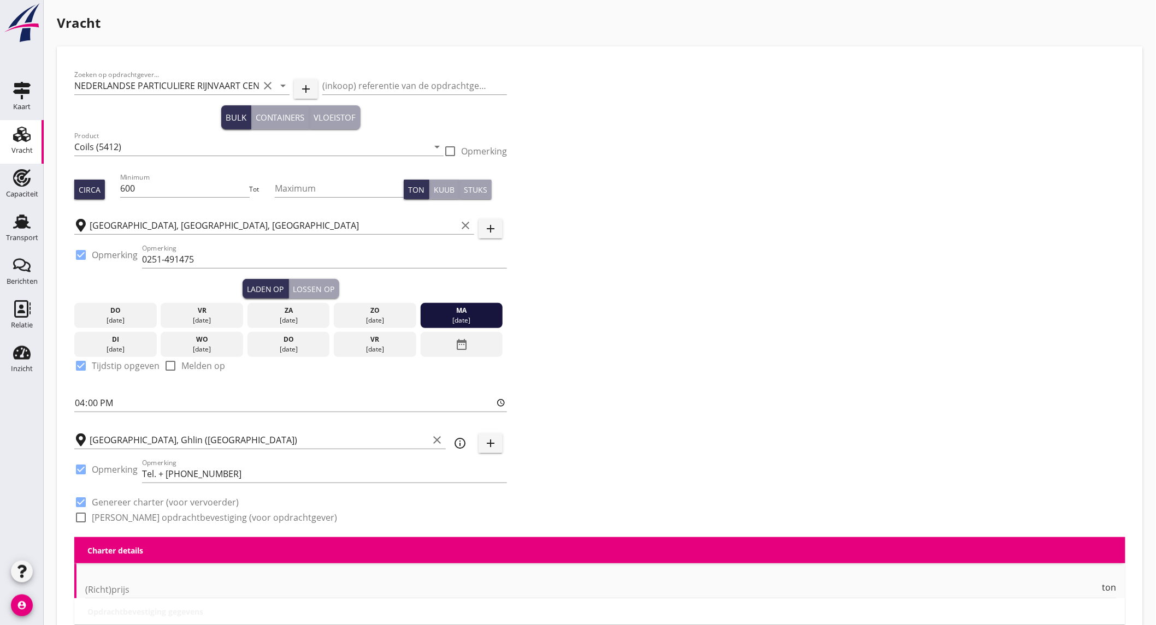
click at [133, 512] on label "Genereer opdrachtbevestiging (voor opdrachtgever)" at bounding box center [214, 517] width 245 height 11
checkbox input "true"
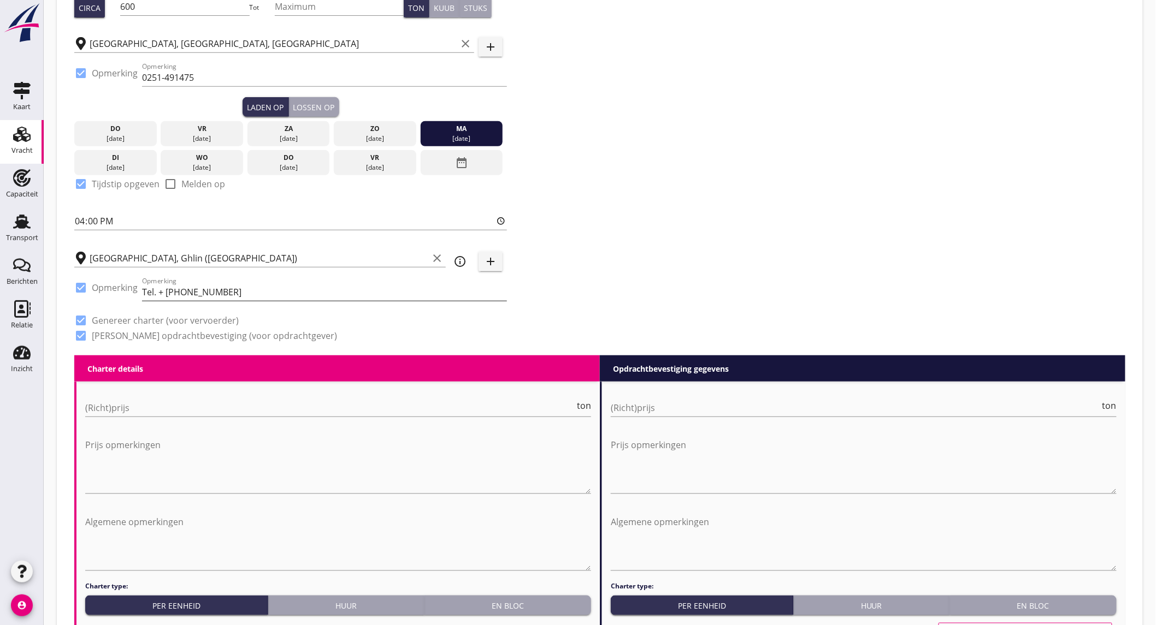
scroll to position [243, 0]
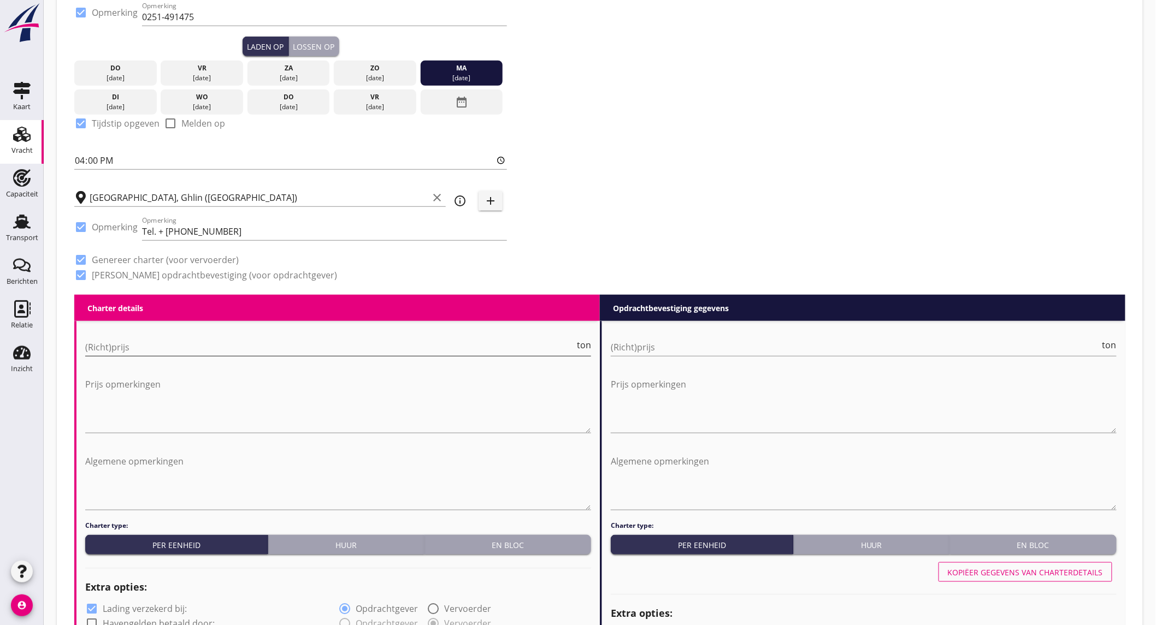
click at [155, 353] on input "(Richt)prijs" at bounding box center [329, 347] width 489 height 17
type input "10"
click at [691, 346] on input "(Richt)prijs" at bounding box center [855, 347] width 489 height 17
type input "10"
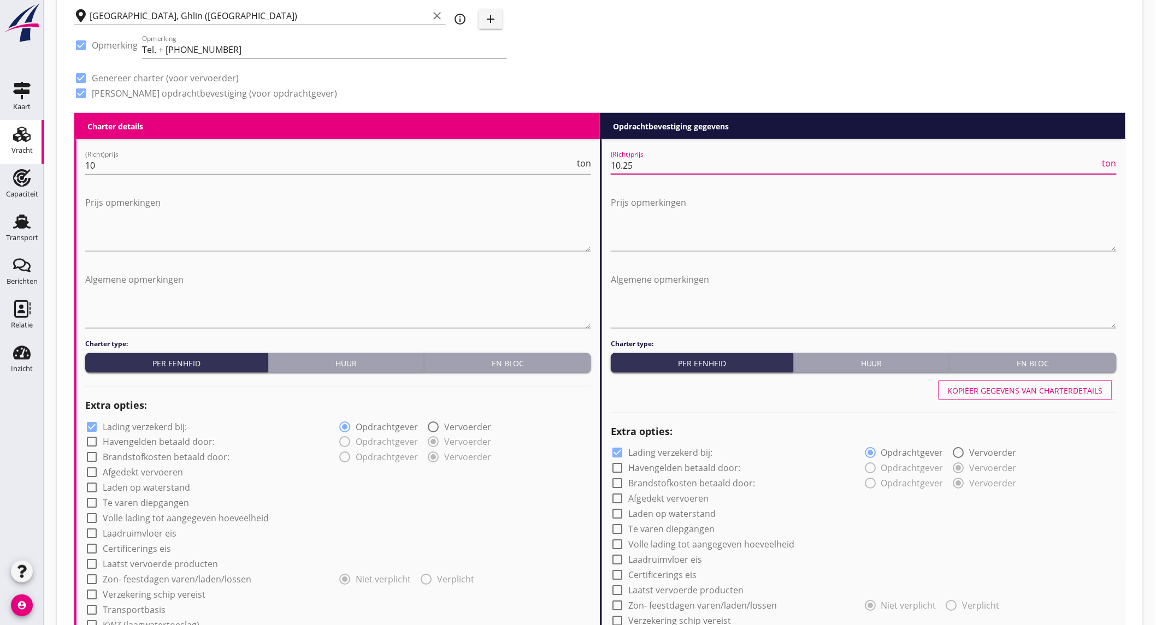
type input "10.25"
click at [153, 423] on label "Lading verzekerd bij:" at bounding box center [145, 427] width 84 height 11
checkbox input "false"
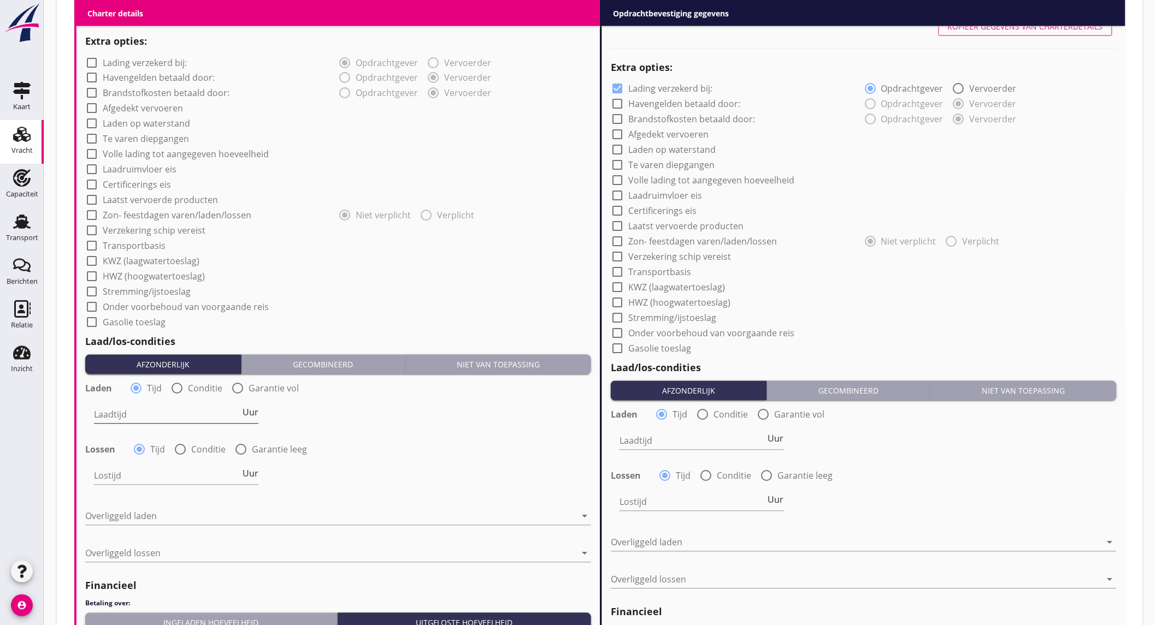
click at [164, 413] on input "Laadtijd" at bounding box center [167, 414] width 146 height 17
type input "24"
click at [182, 474] on input "Lostijd" at bounding box center [167, 476] width 146 height 17
type input "24"
click at [178, 515] on div at bounding box center [330, 516] width 491 height 17
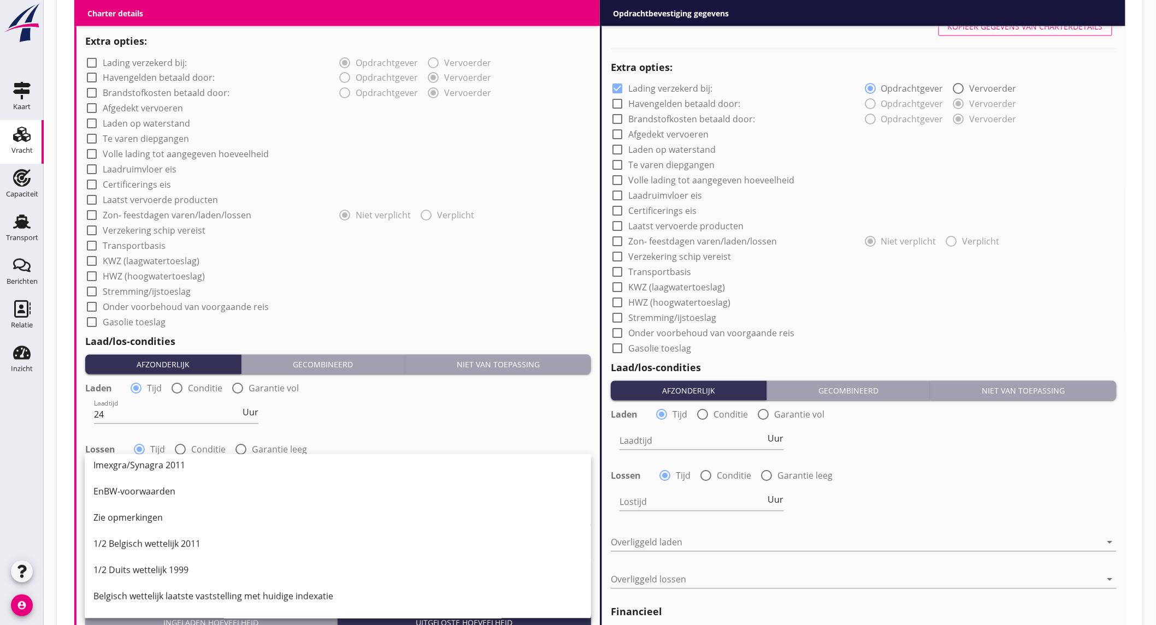
scroll to position [552, 0]
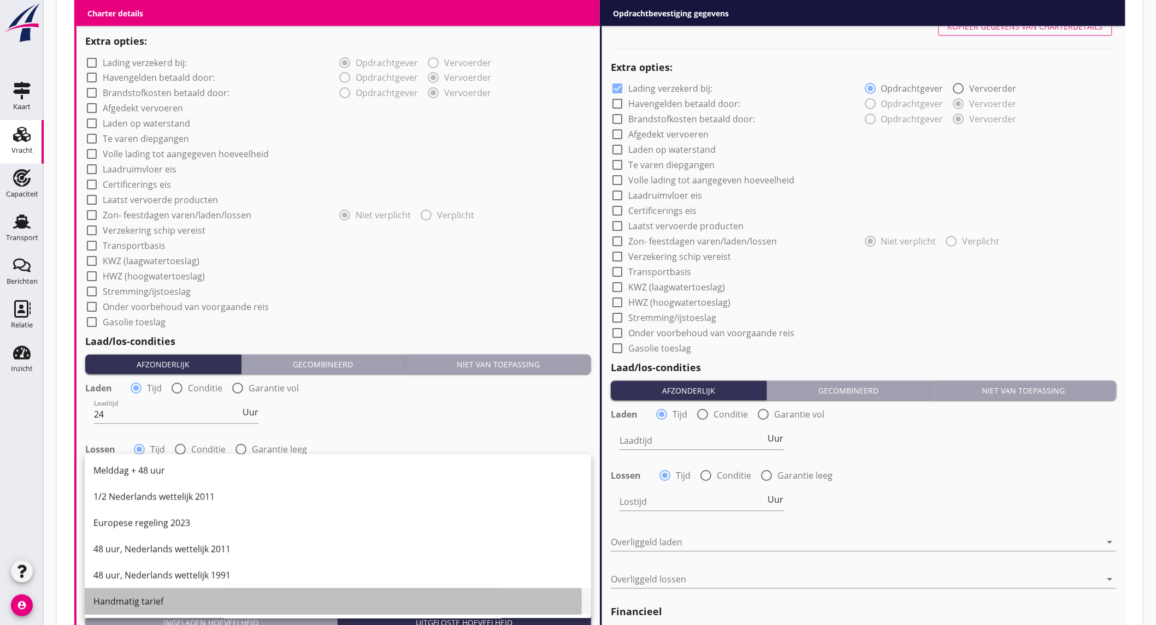
click at [188, 595] on div "Handmatig tarief" at bounding box center [337, 601] width 489 height 13
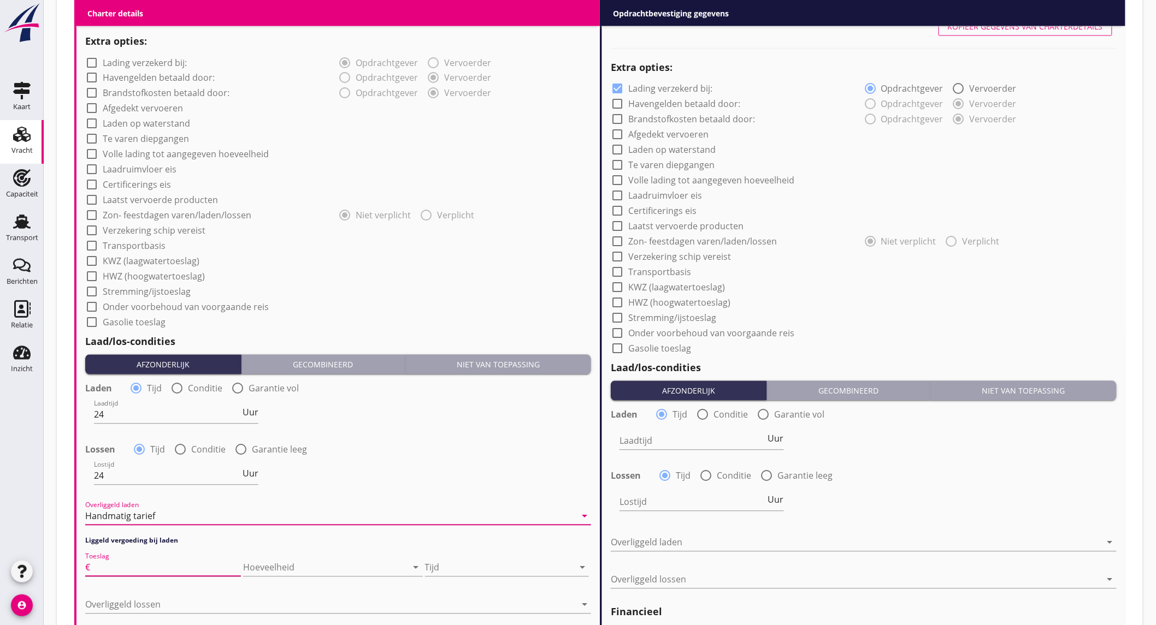
click at [154, 560] on input "Toeslag" at bounding box center [166, 567] width 149 height 17
click at [190, 567] on input "Toeslag" at bounding box center [166, 567] width 149 height 17
type input "30"
click at [477, 563] on div at bounding box center [499, 567] width 149 height 17
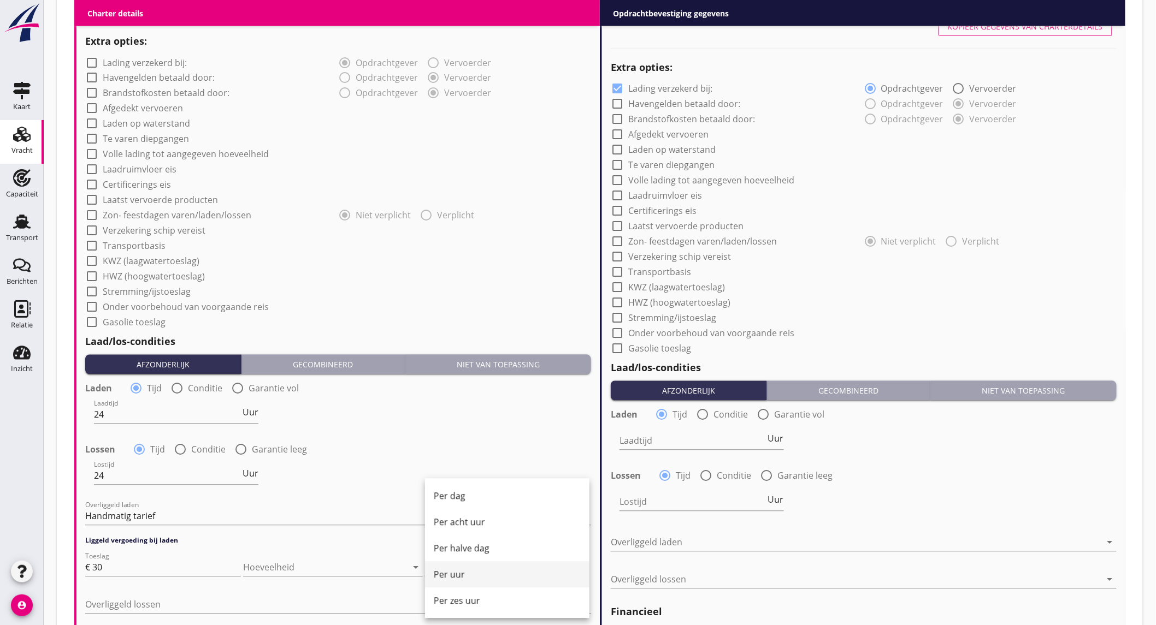
click at [476, 581] on div "Per uur" at bounding box center [507, 575] width 147 height 13
click at [159, 604] on div at bounding box center [330, 604] width 491 height 17
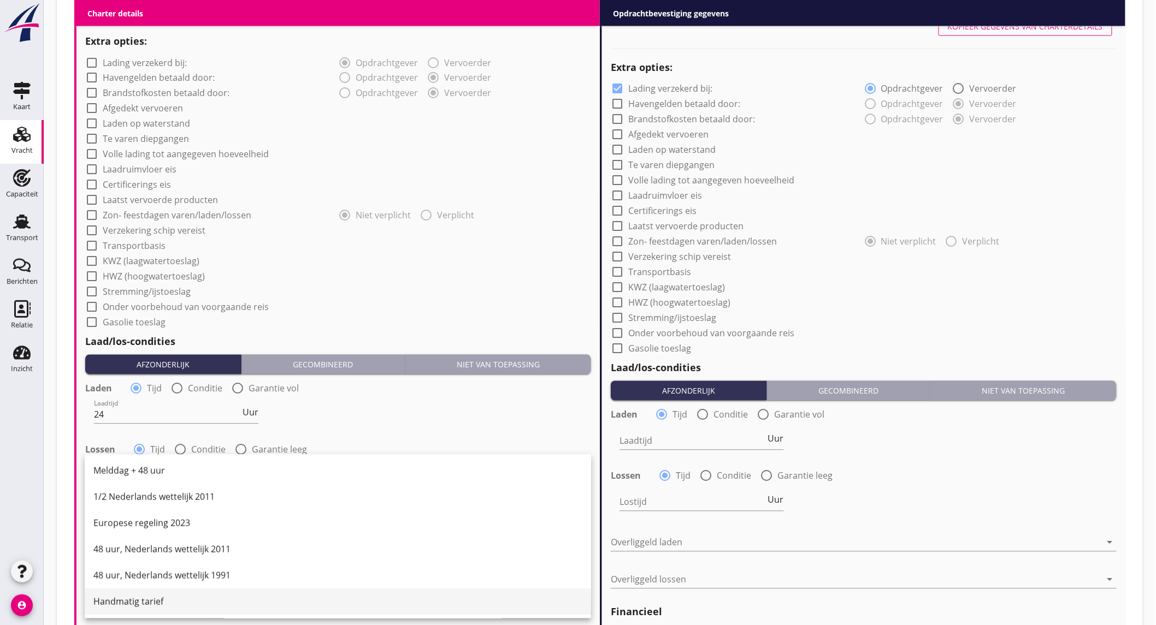
click at [151, 606] on div "Handmatig tarief" at bounding box center [337, 601] width 489 height 13
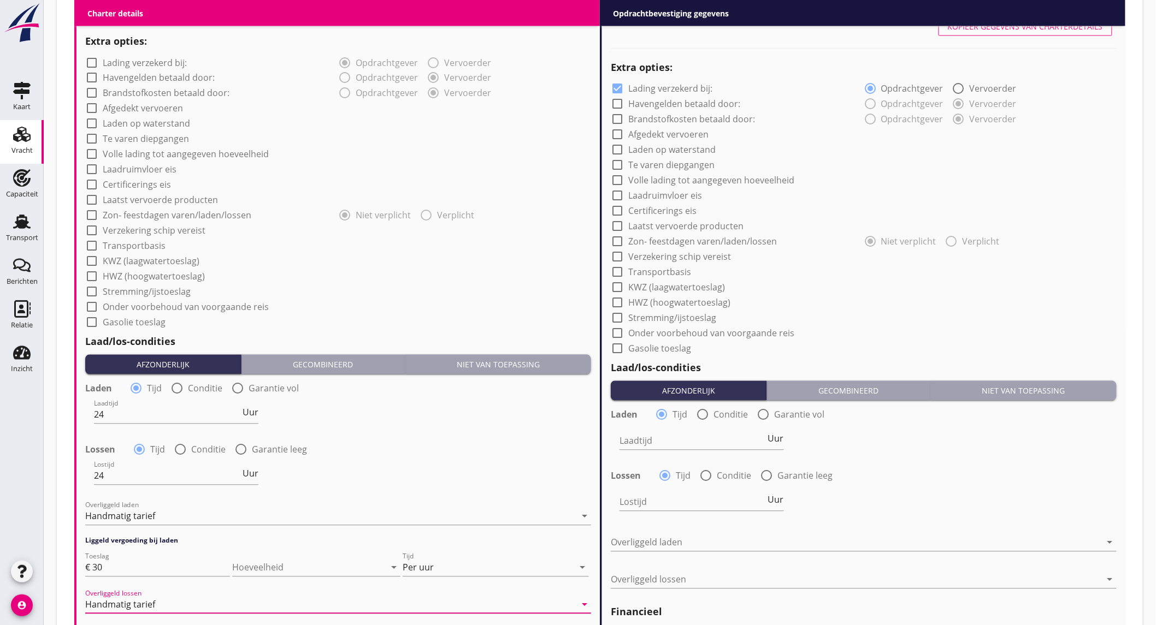
scroll to position [910, 0]
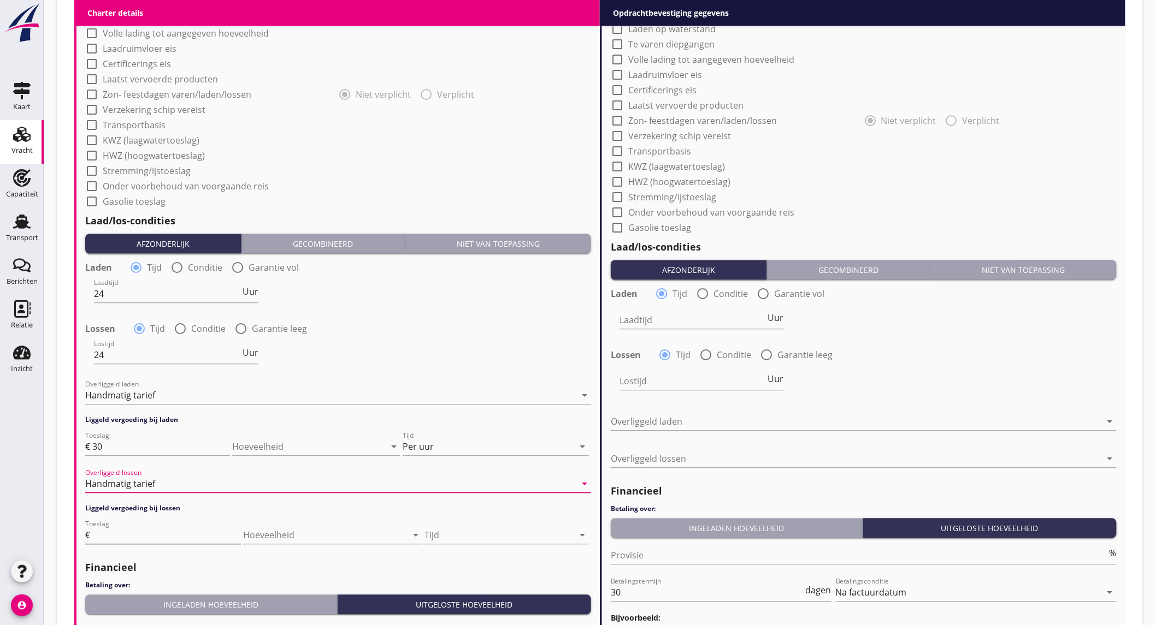
click at [170, 533] on input "Toeslag" at bounding box center [166, 535] width 149 height 17
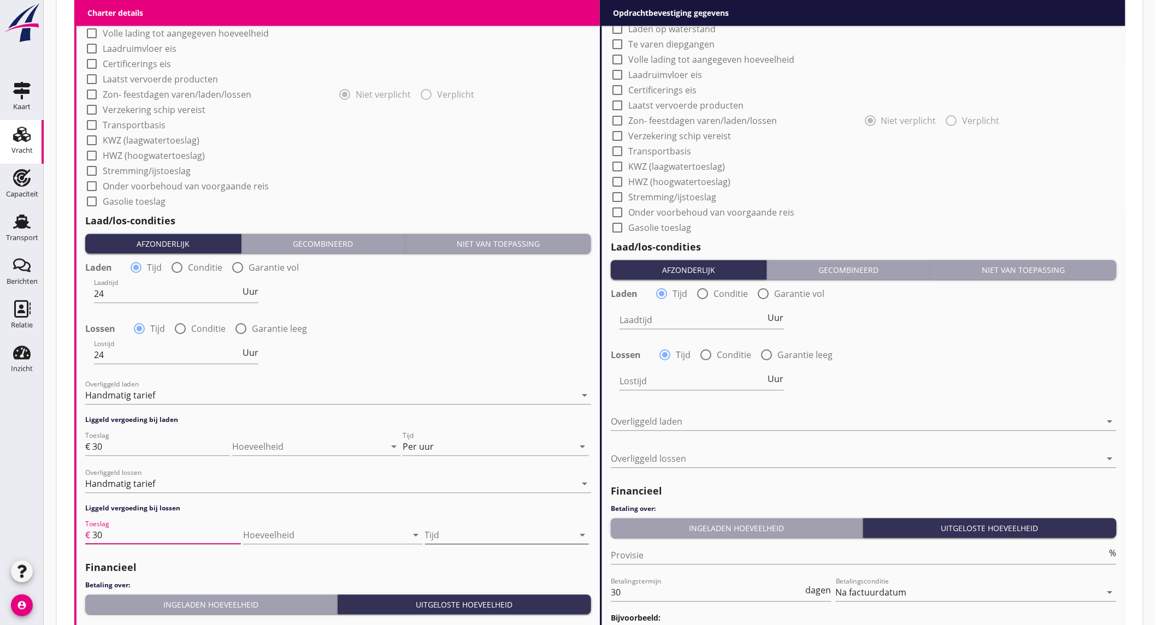
type input "30"
click at [481, 542] on div at bounding box center [499, 535] width 149 height 17
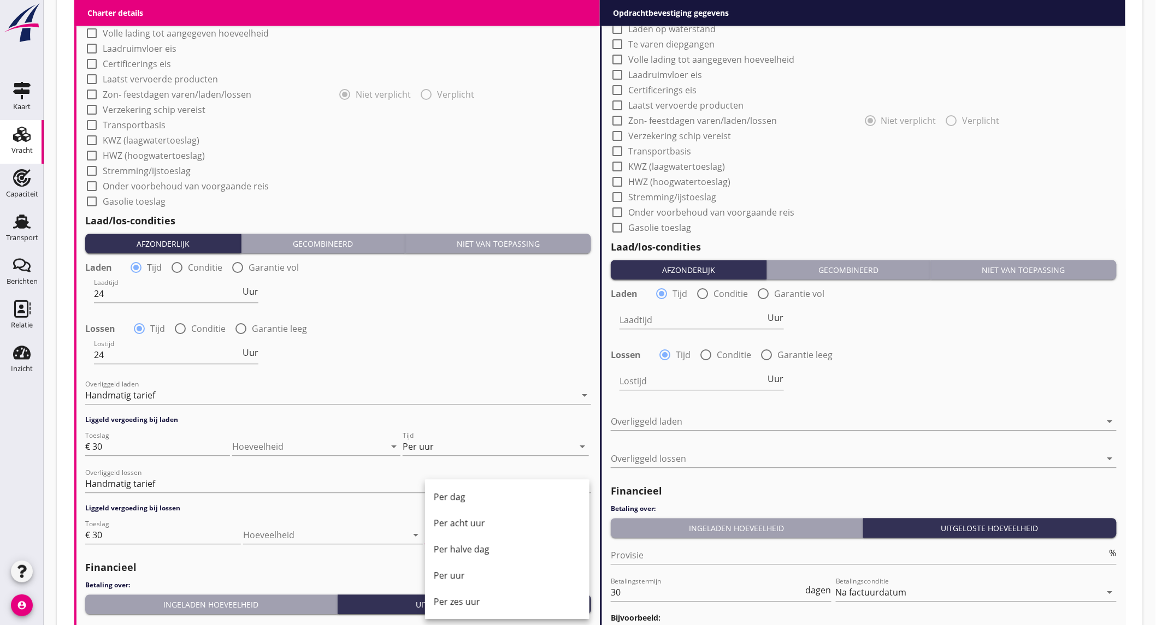
click at [468, 569] on div "Per uur" at bounding box center [507, 575] width 147 height 13
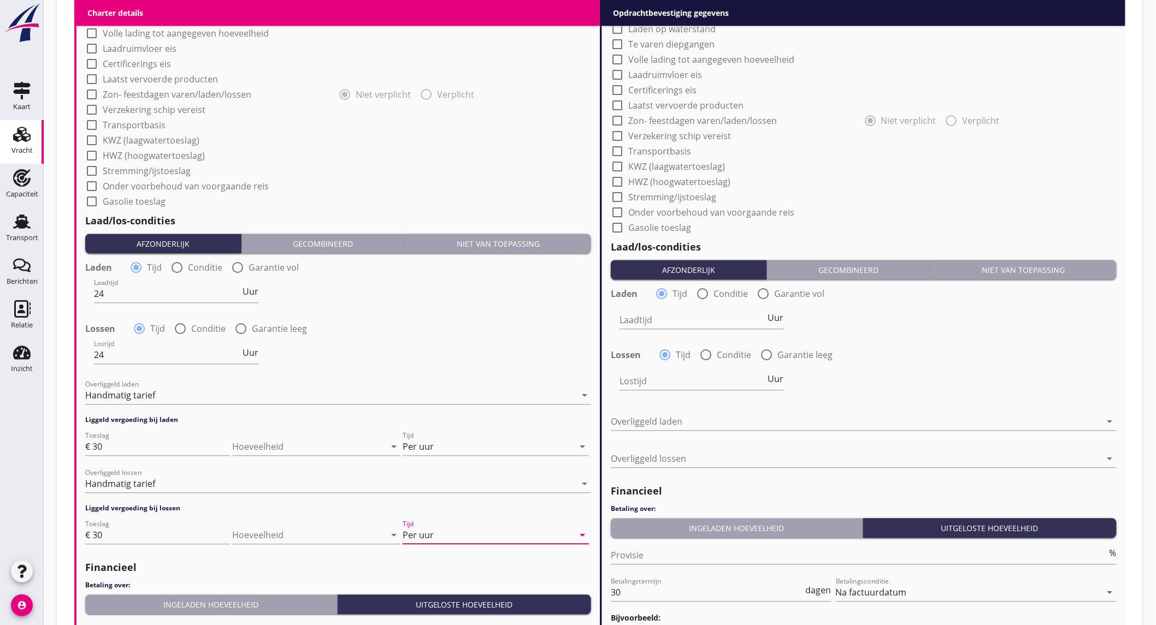
scroll to position [1092, 0]
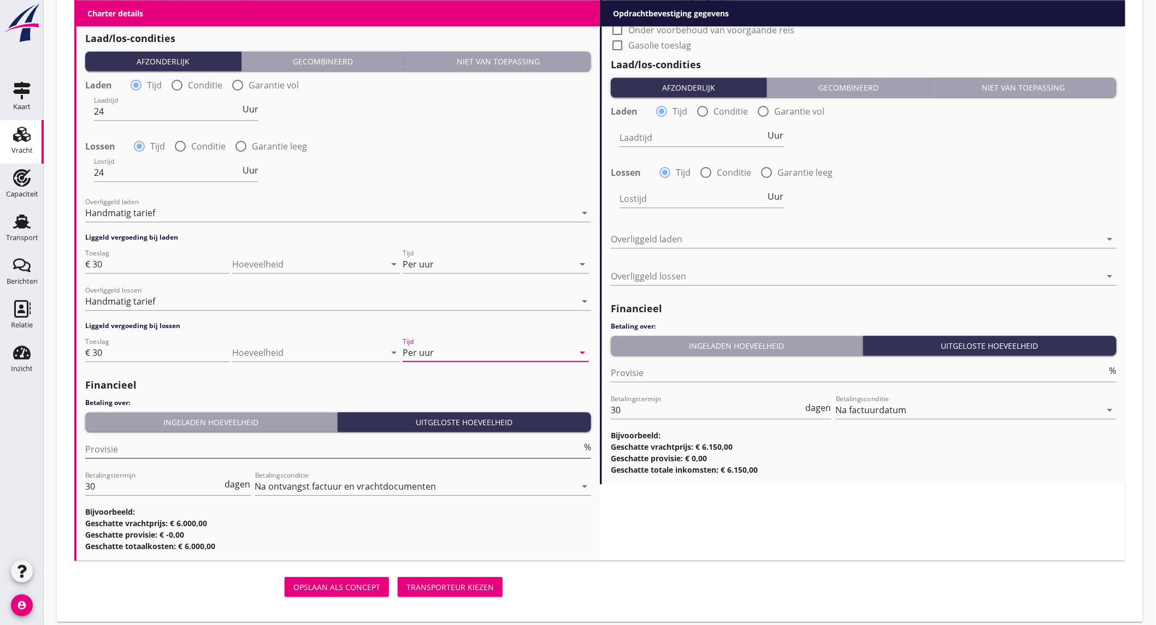
click at [227, 450] on input "Provisie" at bounding box center [333, 449] width 497 height 17
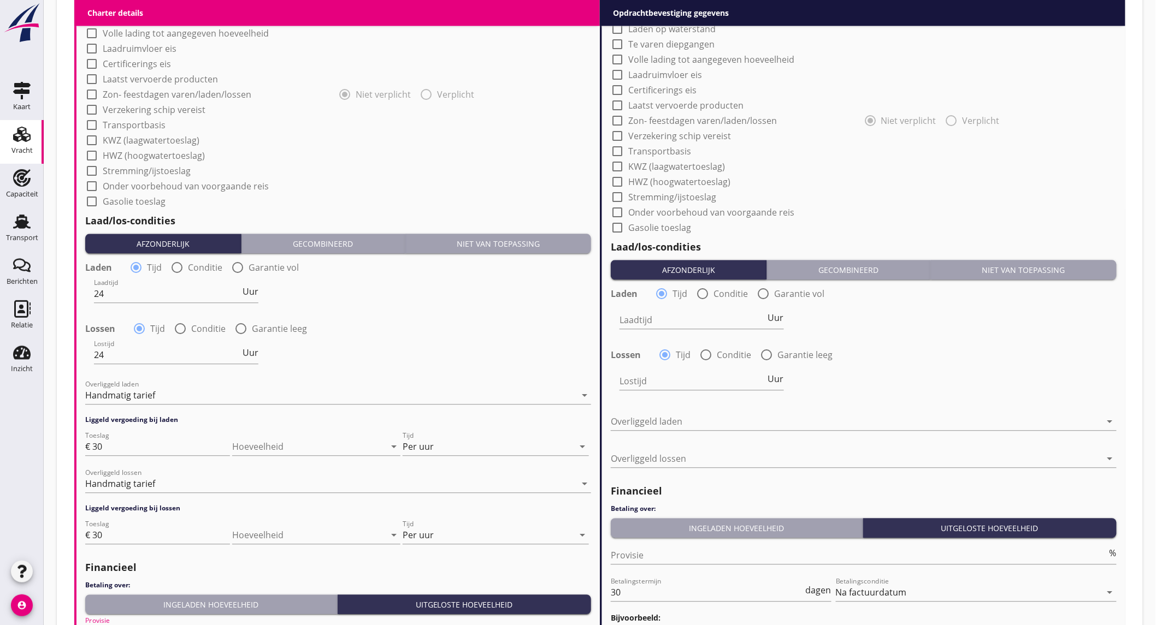
scroll to position [728, 0]
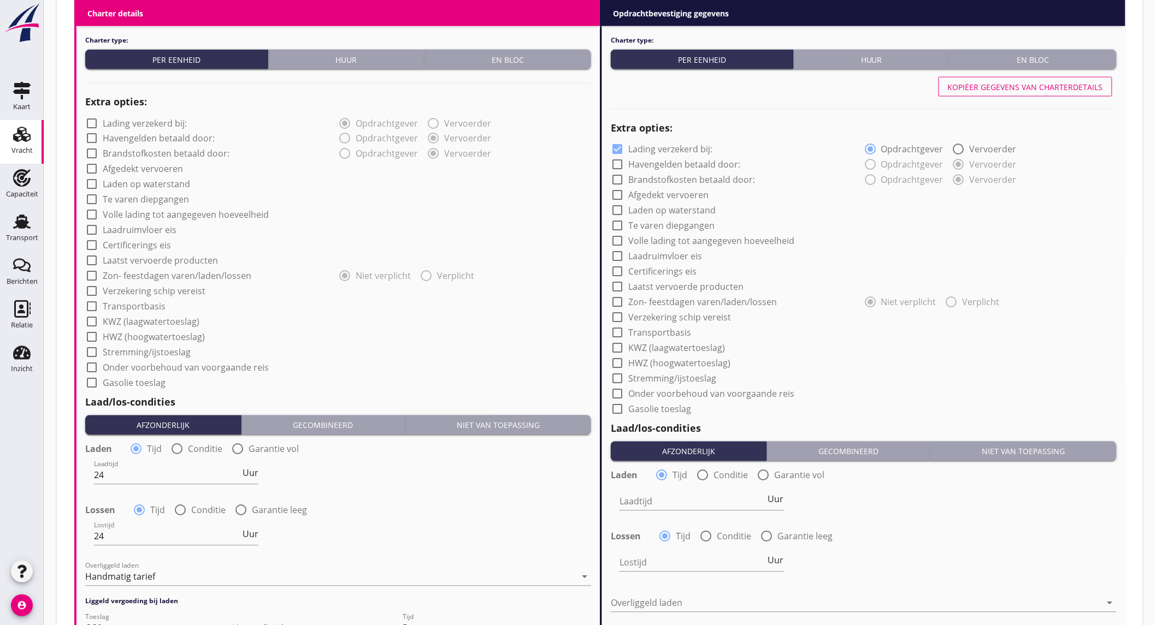
type input "5"
click at [1011, 90] on div "Kopiëer gegevens van charterdetails" at bounding box center [1025, 86] width 155 height 11
checkbox input "false"
type input "24"
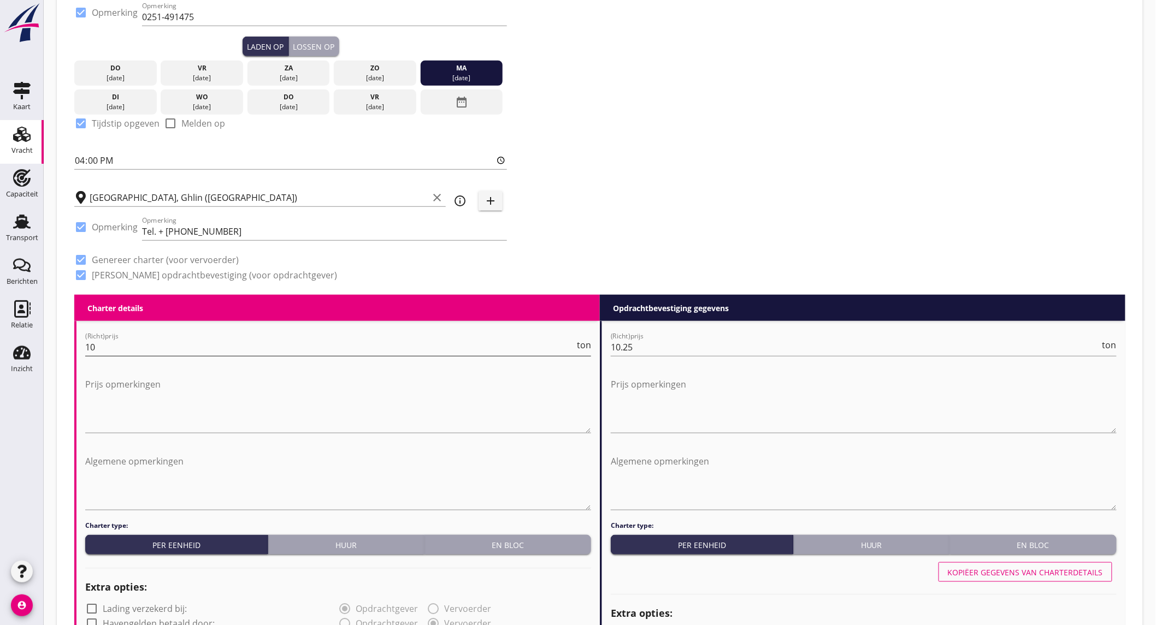
scroll to position [1127, 0]
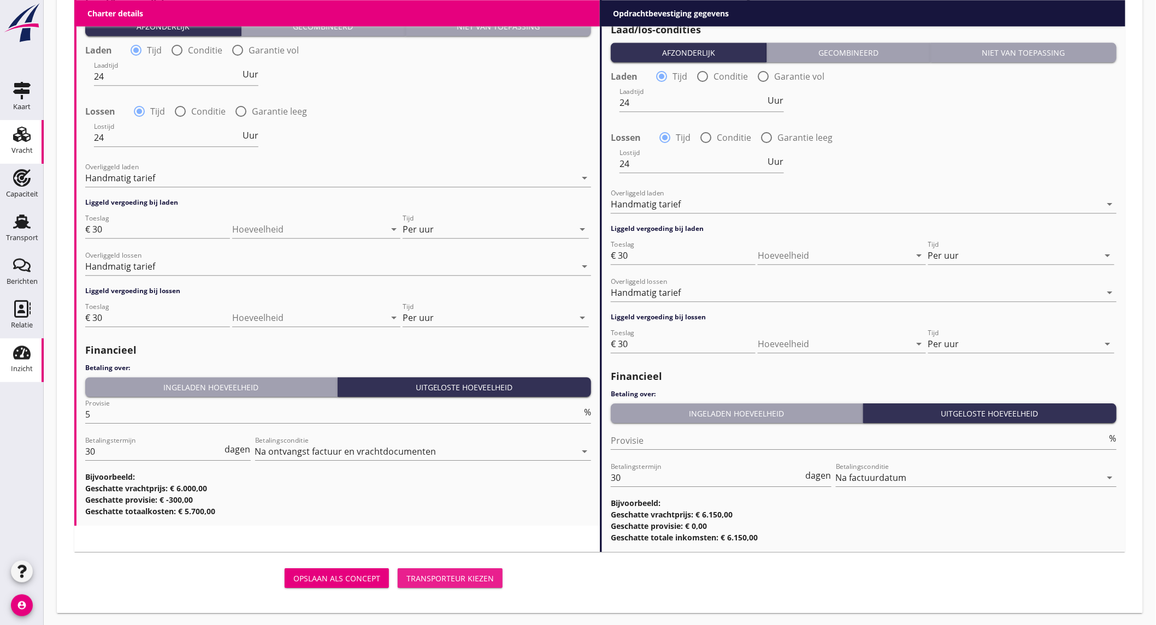
drag, startPoint x: 435, startPoint y: 577, endPoint x: 0, endPoint y: 357, distance: 487.3
click at [435, 577] on div "Transporteur kiezen" at bounding box center [449, 578] width 87 height 11
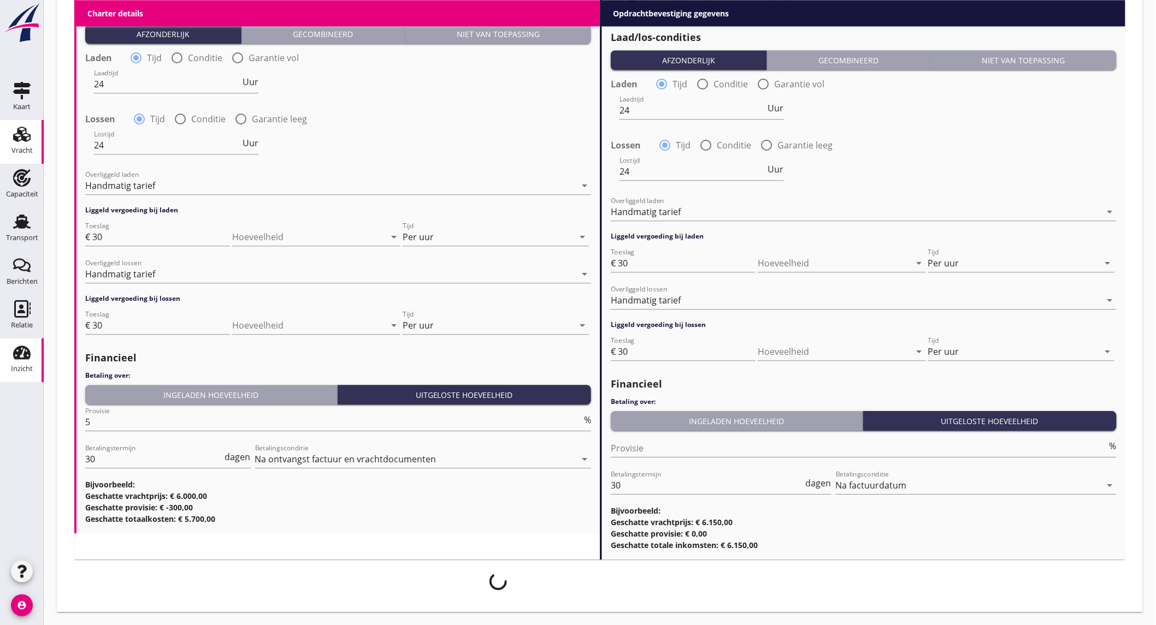
scroll to position [1118, 0]
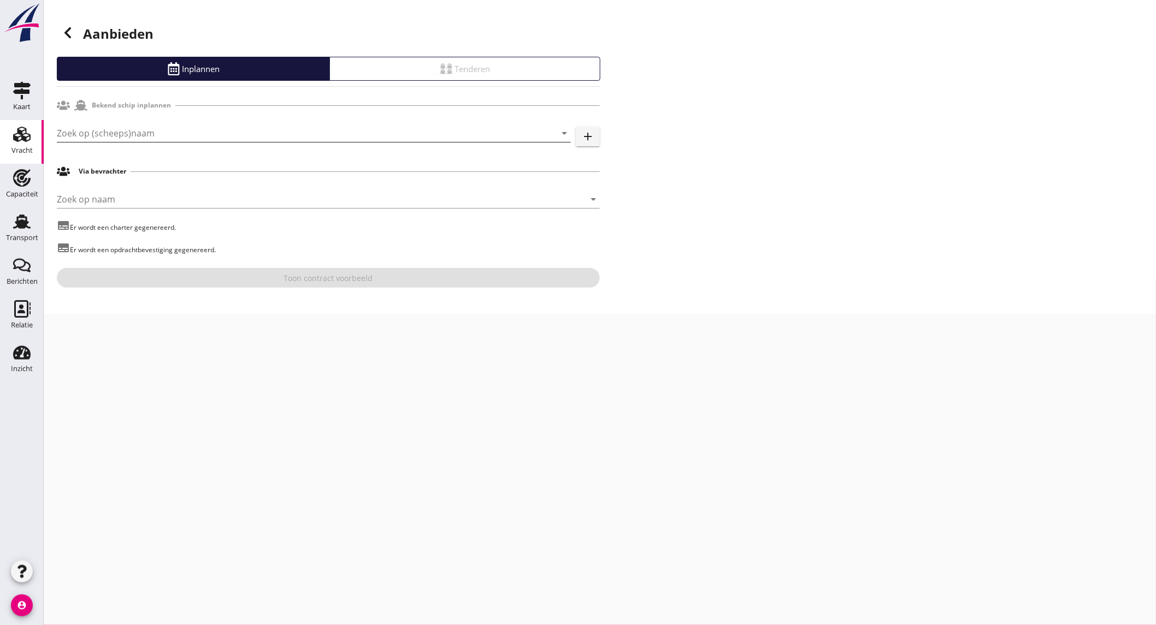
click at [156, 137] on input "Zoek op (scheeps)naam" at bounding box center [298, 133] width 483 height 17
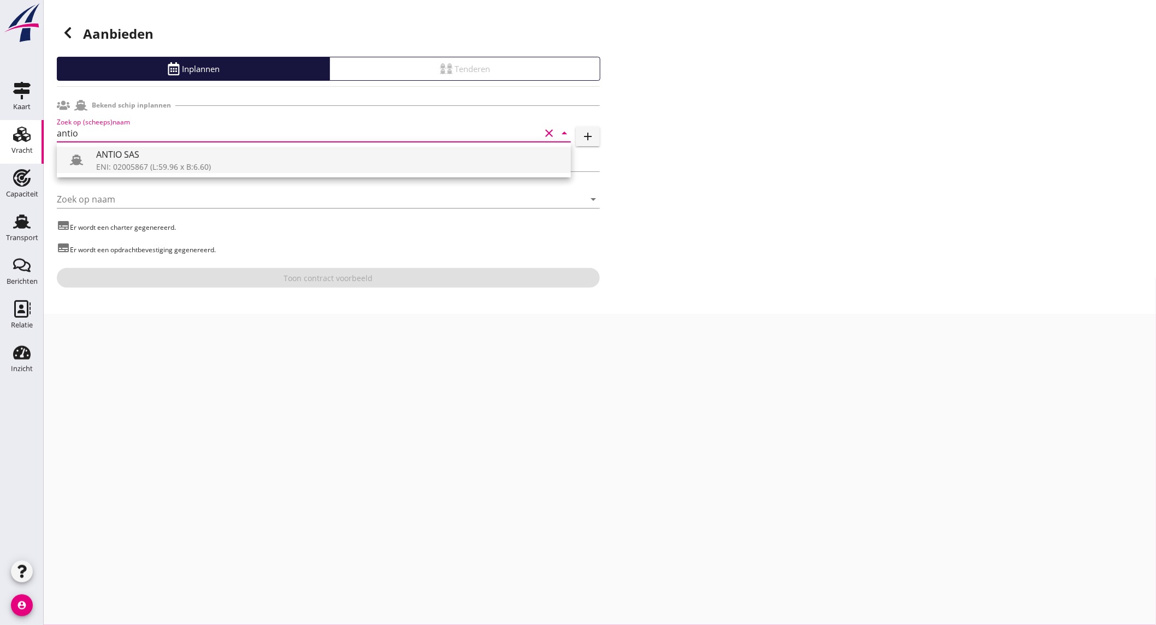
click at [177, 159] on div "ANTIO SAS" at bounding box center [329, 154] width 466 height 13
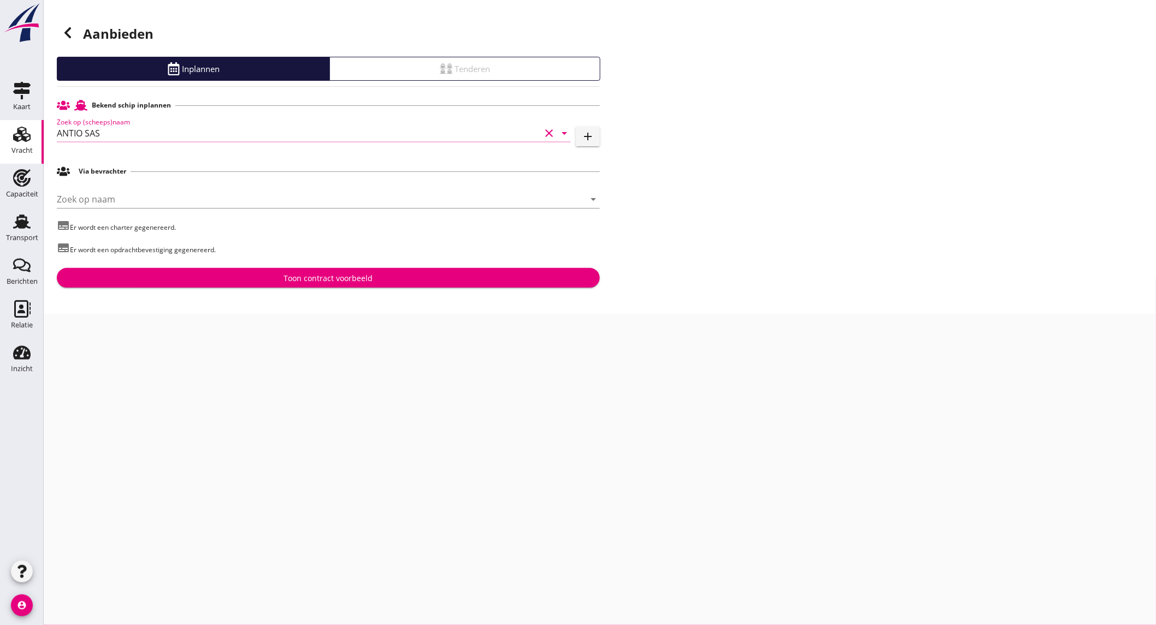
type input "ANTIO SAS"
click at [257, 276] on div "Toon contract voorbeeld" at bounding box center [328, 278] width 525 height 11
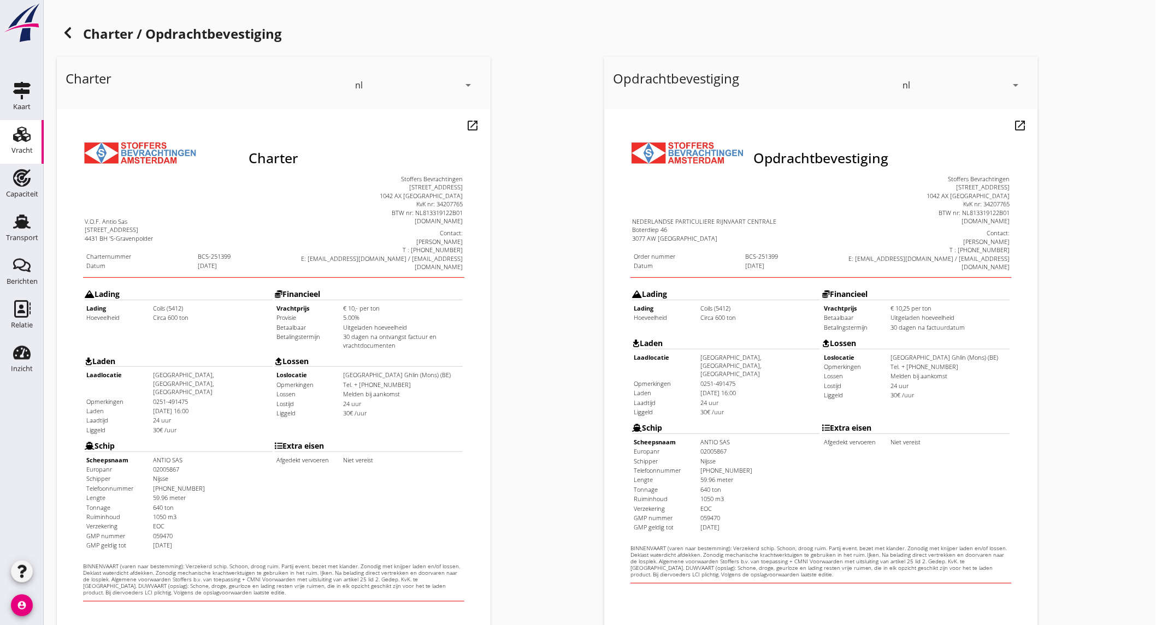
scroll to position [182, 0]
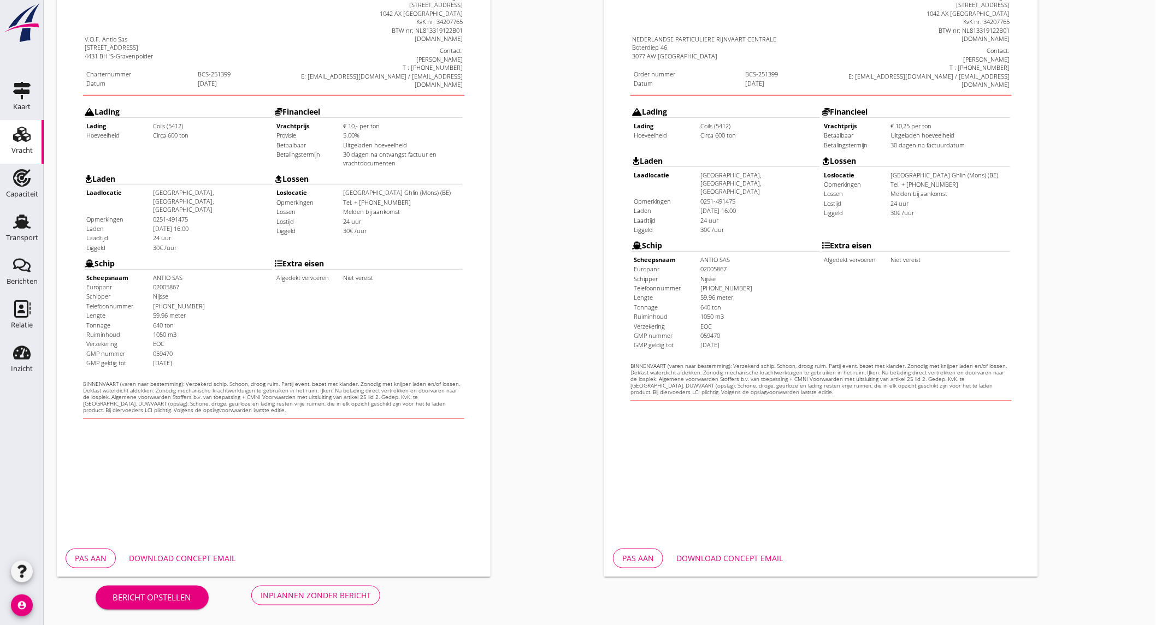
click at [205, 547] on div "Pas aan Download concept email" at bounding box center [274, 558] width 434 height 37
click at [205, 553] on div "Download concept email" at bounding box center [182, 558] width 107 height 11
click at [762, 555] on div "Download concept email" at bounding box center [729, 558] width 107 height 11
click at [301, 591] on div "Inplannen zonder bericht" at bounding box center [316, 595] width 110 height 11
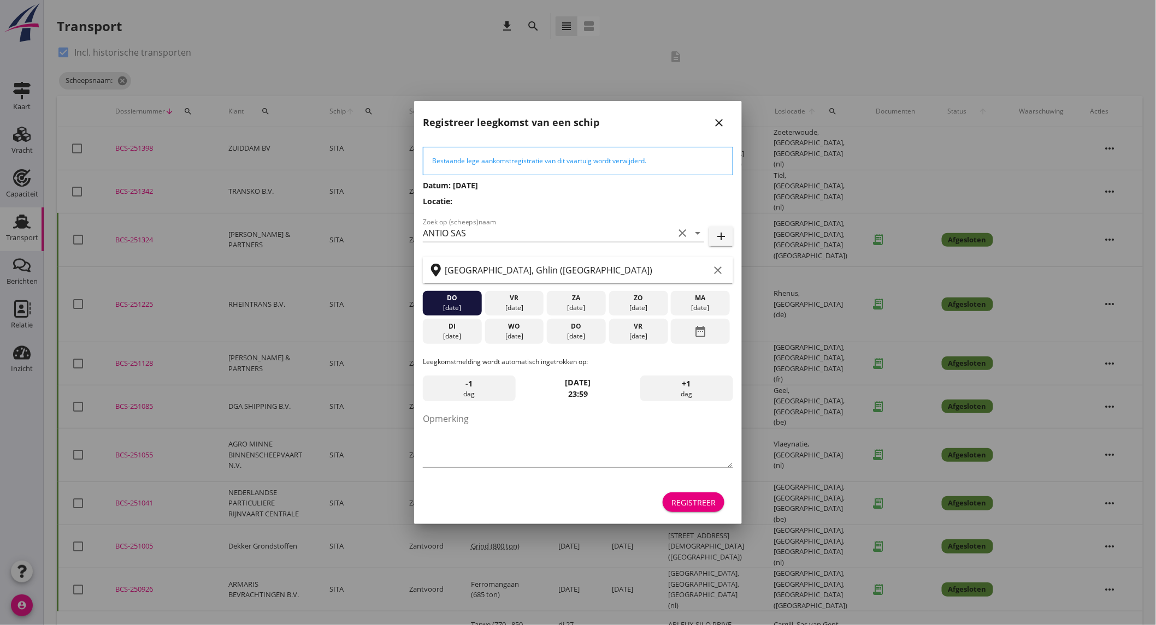
click at [563, 329] on div "do" at bounding box center [577, 327] width 54 height 10
click at [705, 501] on div "Registreer" at bounding box center [693, 502] width 44 height 11
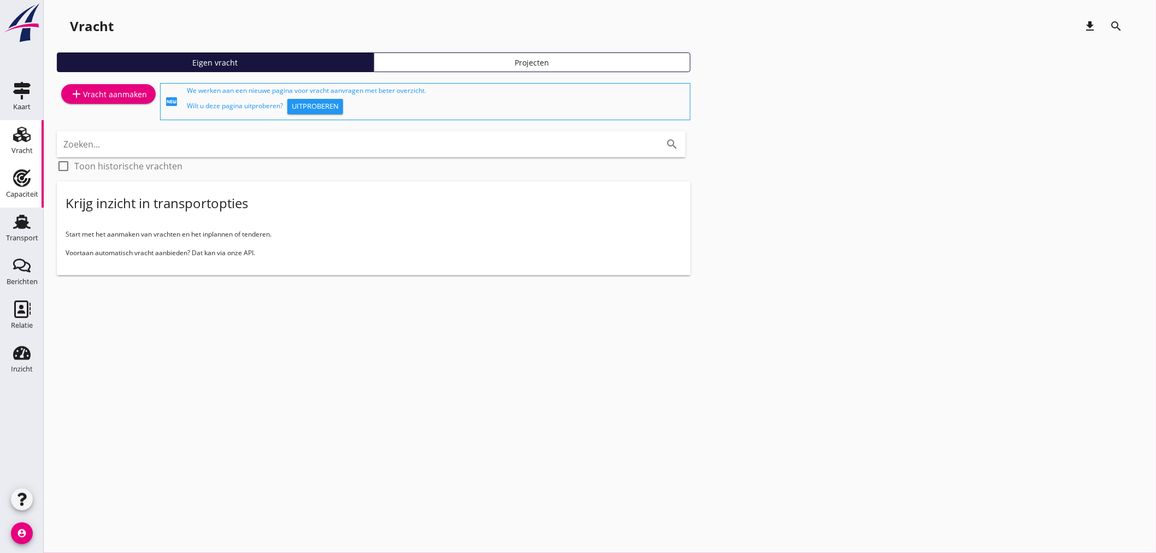
click at [25, 187] on div "Capaciteit" at bounding box center [22, 194] width 32 height 15
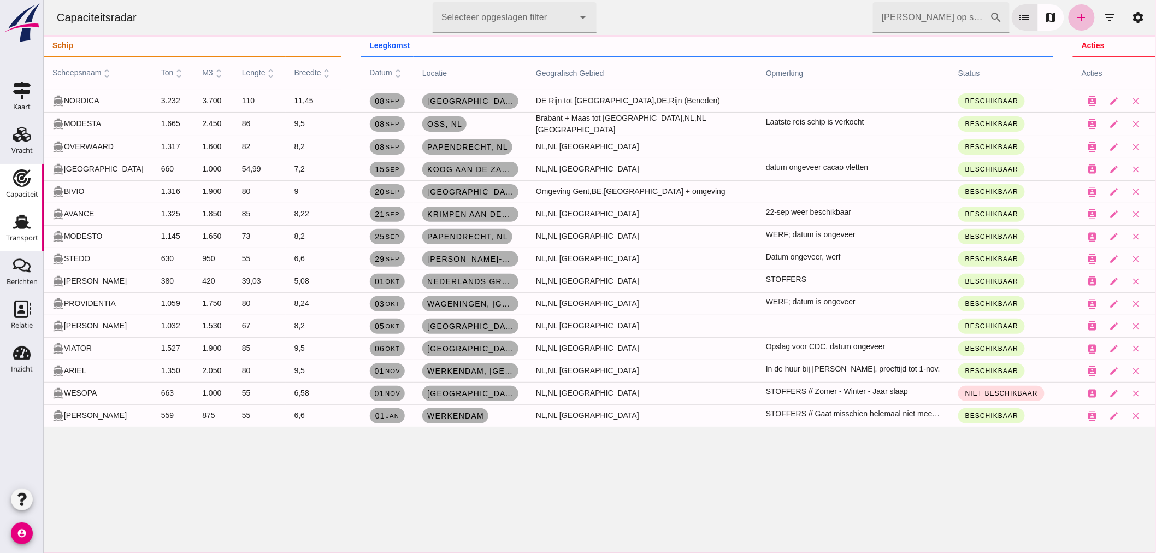
click at [24, 220] on icon "Transport" at bounding box center [21, 221] width 17 height 17
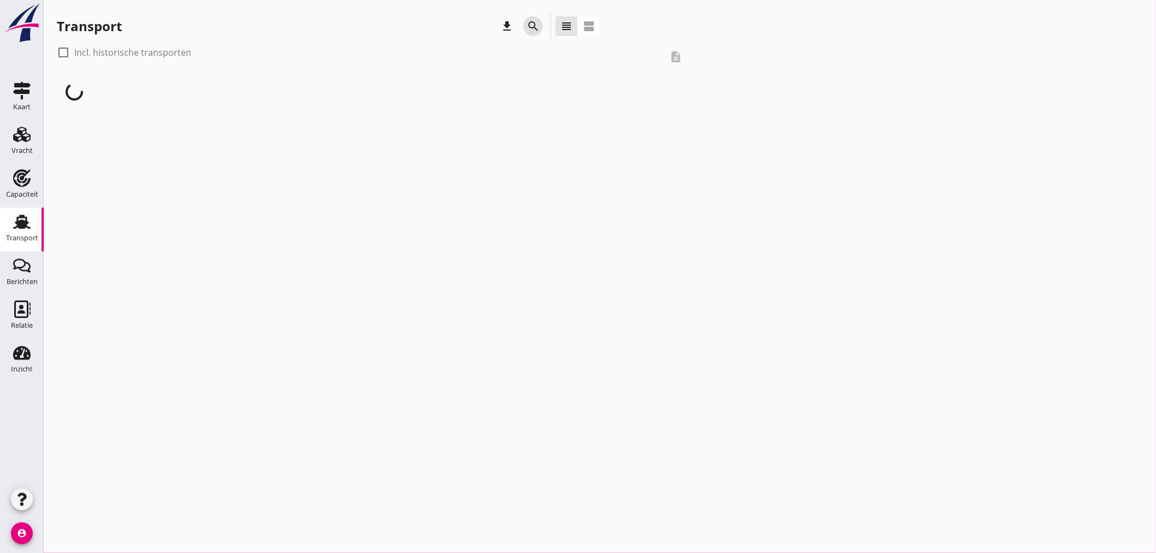
drag, startPoint x: 526, startPoint y: 22, endPoint x: 544, endPoint y: 361, distance: 339.1
click at [527, 22] on icon "search" at bounding box center [533, 26] width 13 height 13
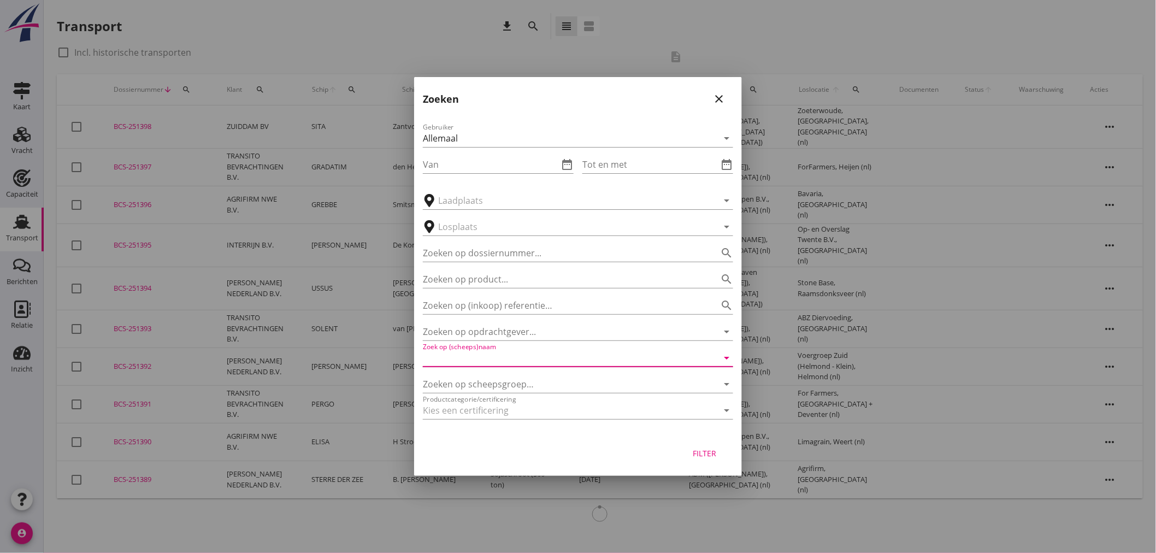
click at [517, 358] on input "Zoek op (scheeps)naam" at bounding box center [563, 357] width 280 height 17
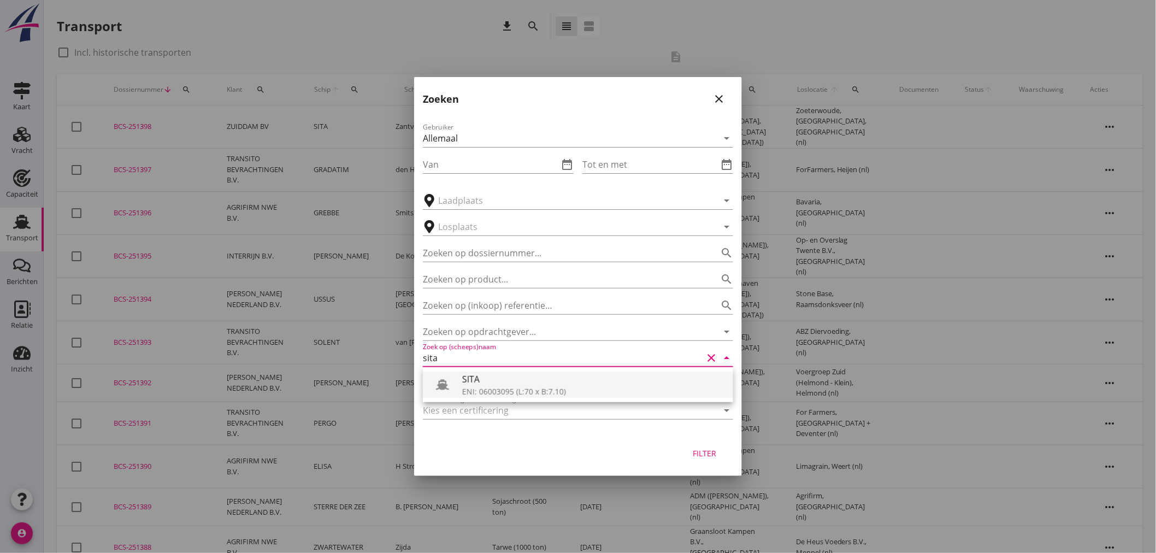
click at [507, 386] on div "ENI: 06003095 (L:70 x B:7.10)" at bounding box center [593, 391] width 262 height 11
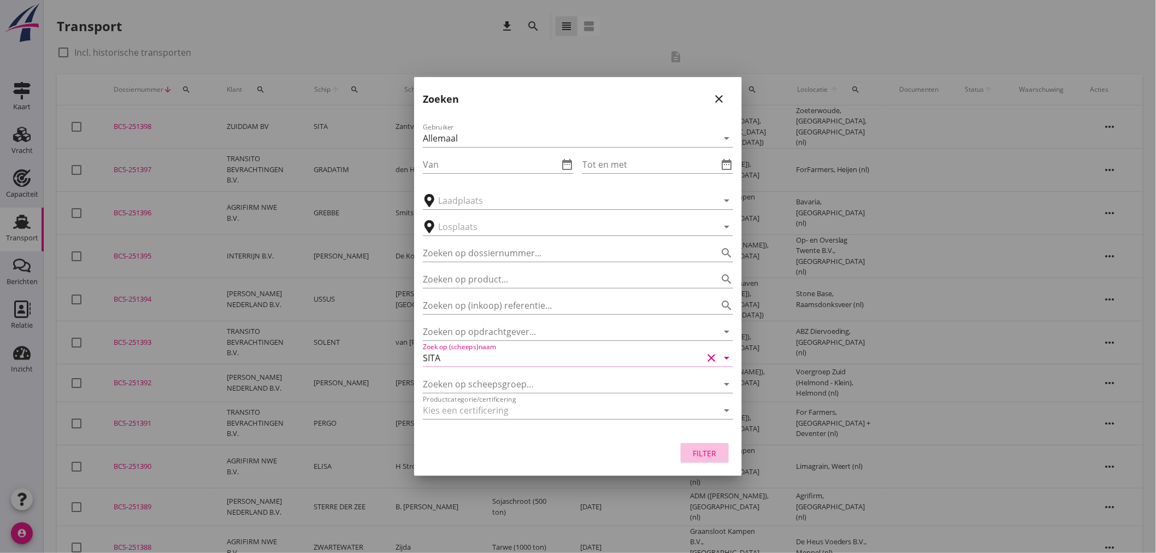
click at [690, 452] on div "Filter" at bounding box center [704, 452] width 31 height 11
type input "SITA"
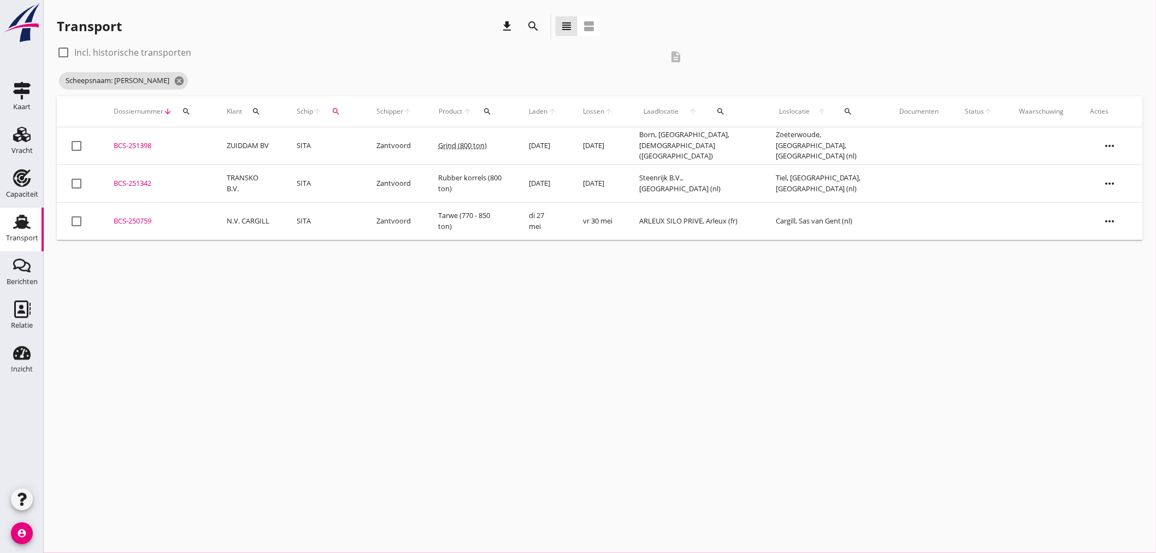
click at [103, 49] on label "Incl. historische transporten" at bounding box center [132, 52] width 117 height 11
checkbox input "true"
